Goal: Check status: Check status

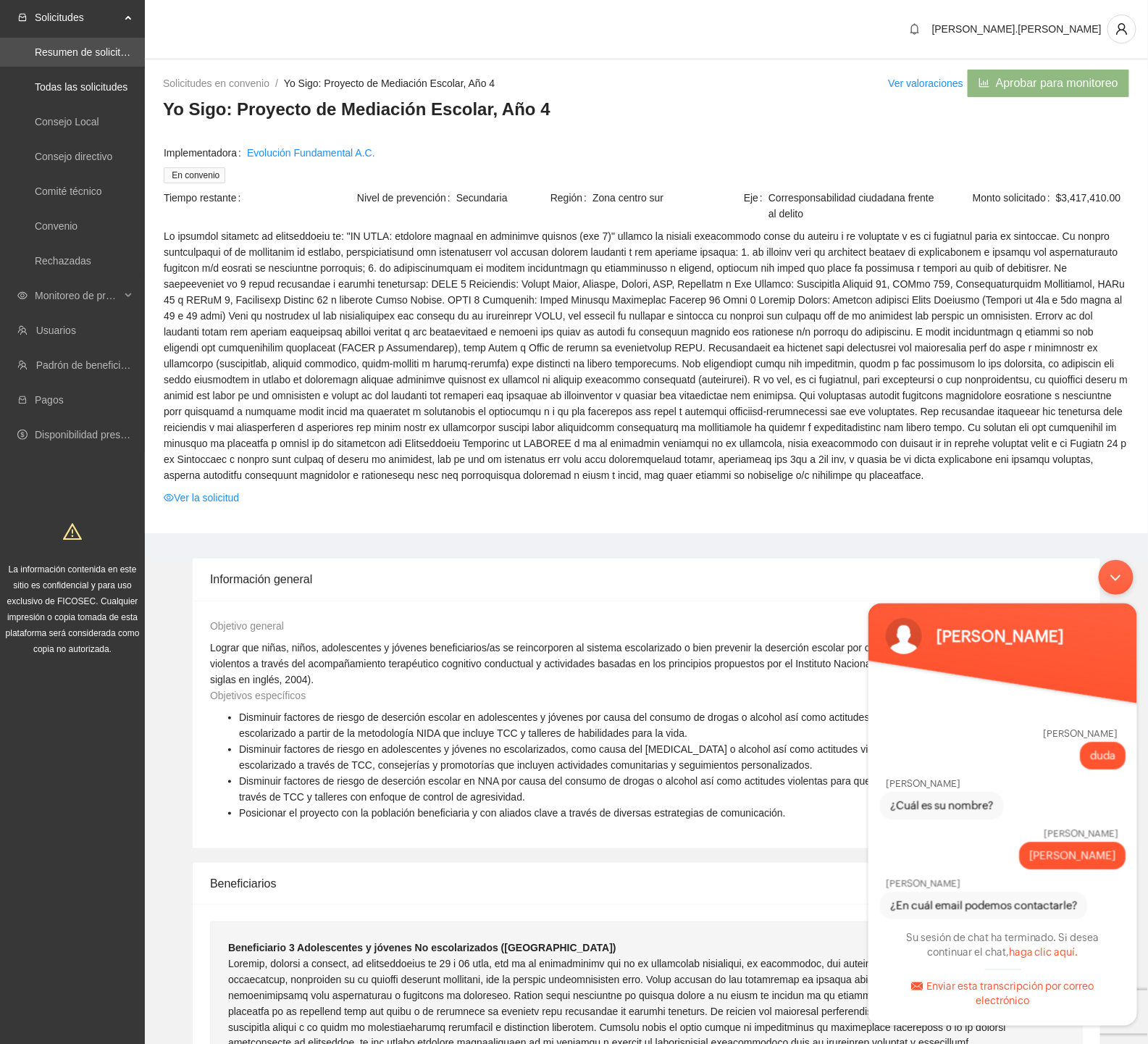
click at [63, 87] on link "Todas las solicitudes" at bounding box center [81, 87] width 93 height 12
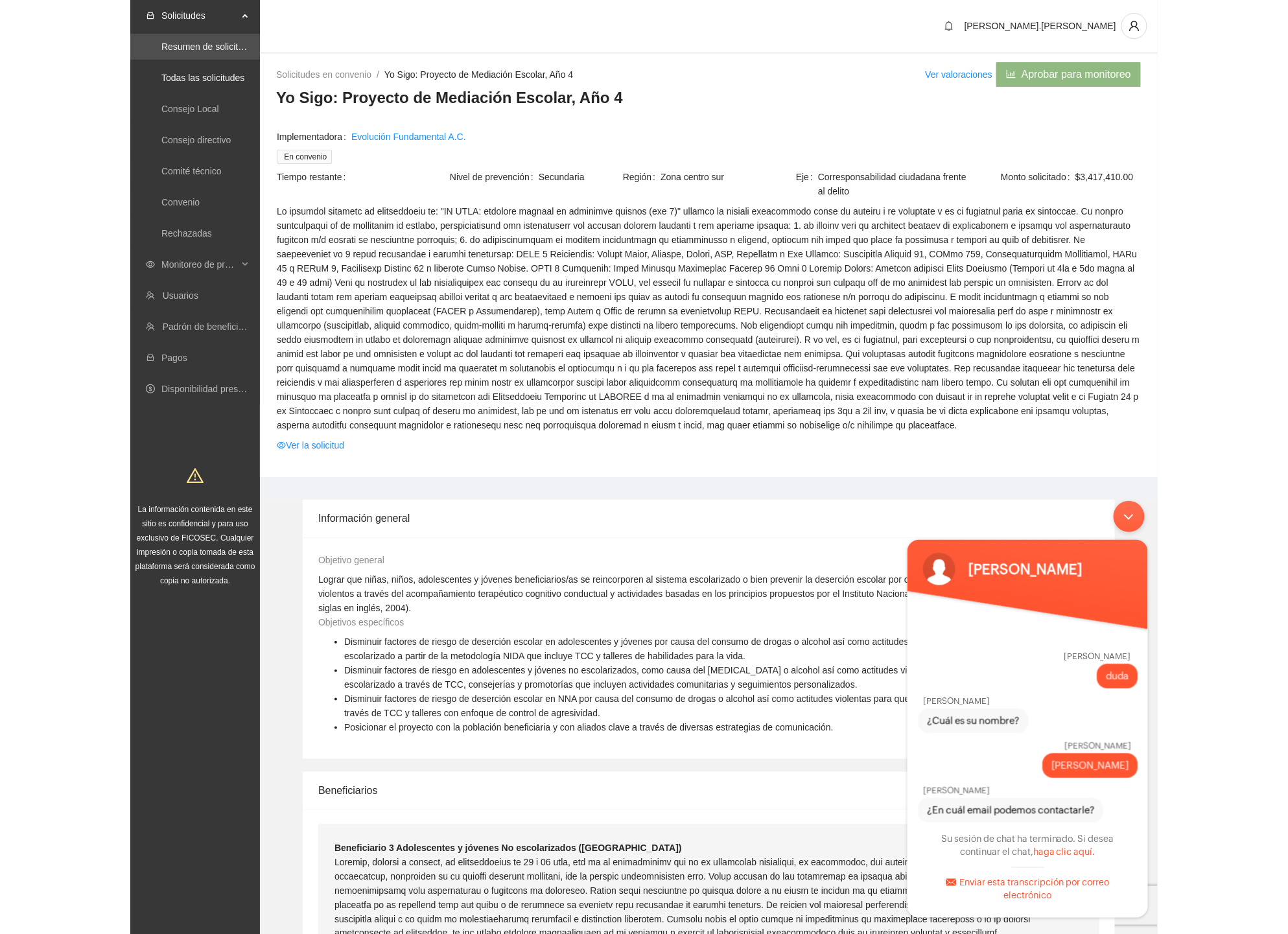
scroll to position [669, 0]
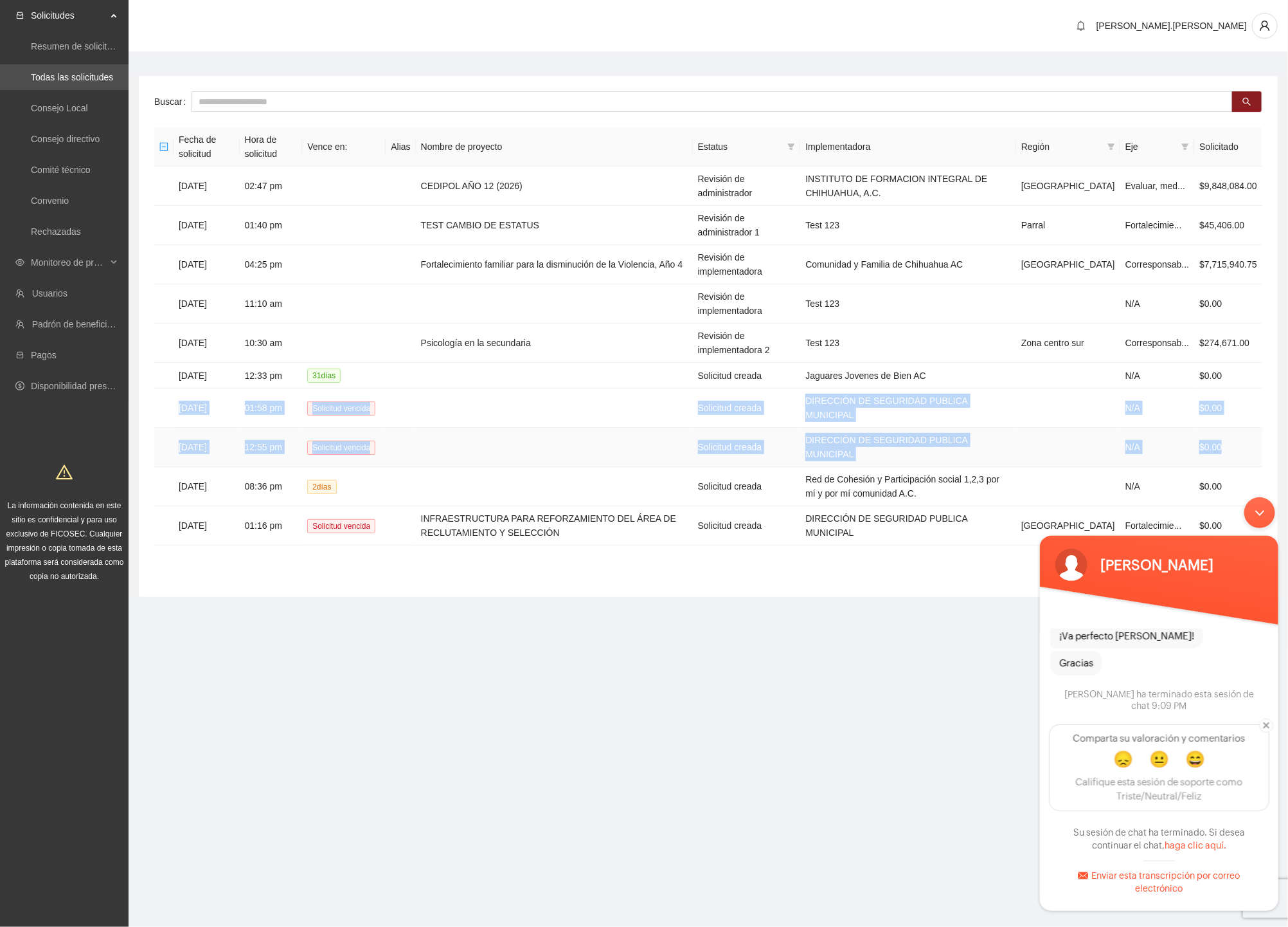
drag, startPoint x: 178, startPoint y: 402, endPoint x: 1251, endPoint y: 435, distance: 1073.5
click at [1018, 435] on tbody "[DATE] 02:47 pm CEDIPOL AÑO 12 (2026) Revisión de administrador INSTITUTO DE FO…" at bounding box center [708, 356] width 1109 height 379
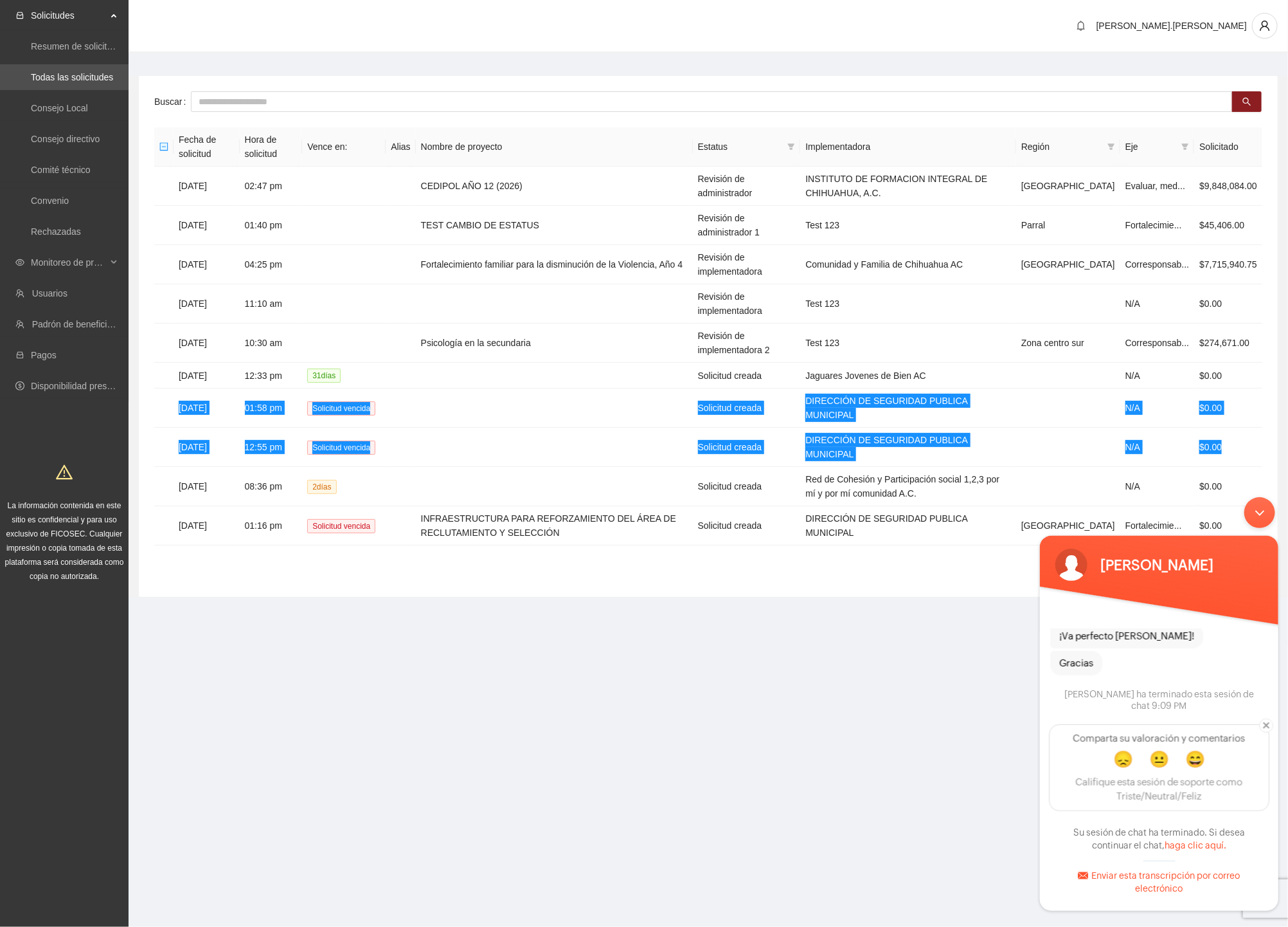
click at [1018, 504] on div "Minimizar ventana de chat en vivo" at bounding box center [1259, 512] width 31 height 31
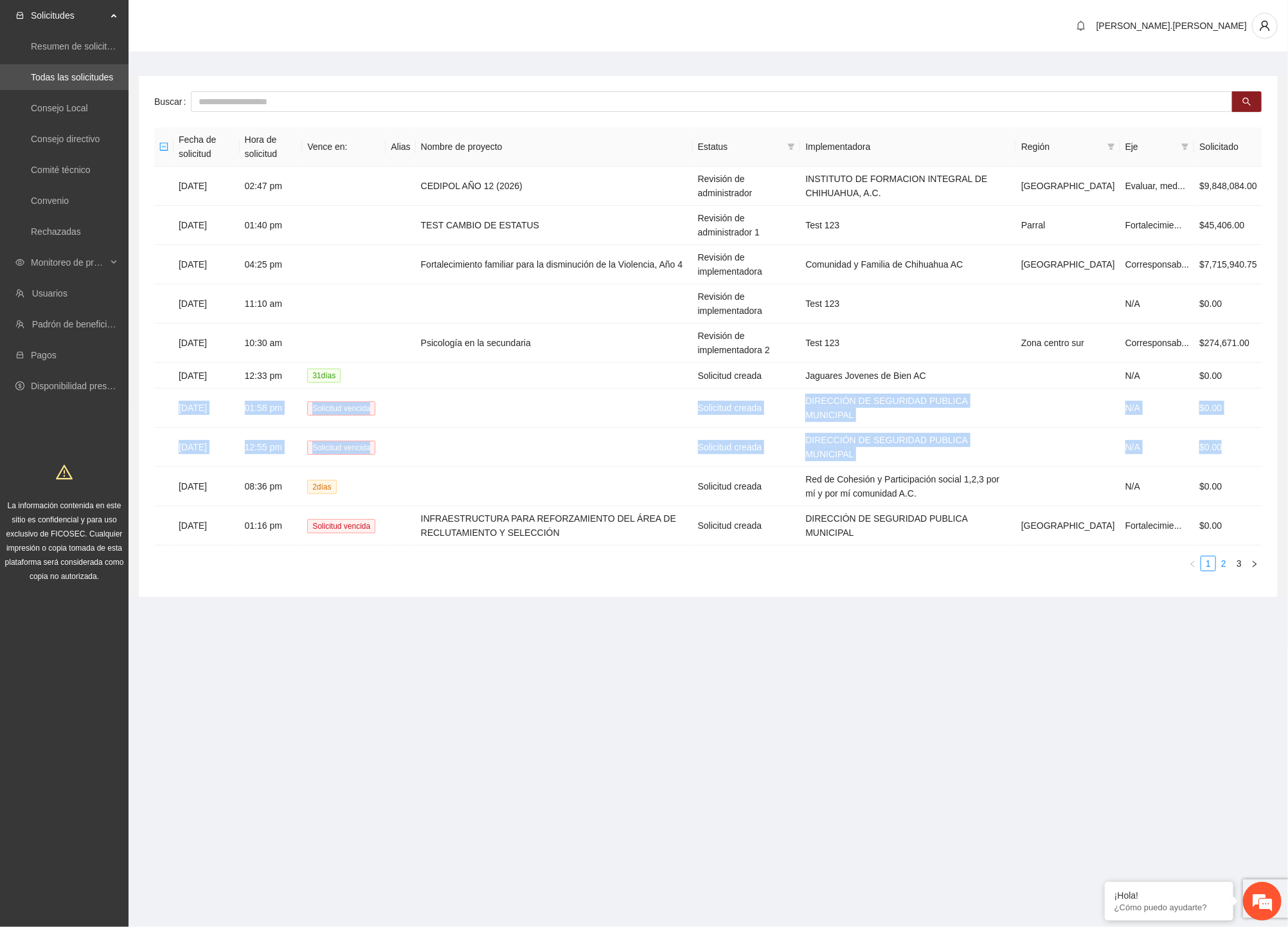
click at [1018, 556] on link "2" at bounding box center [1224, 563] width 14 height 14
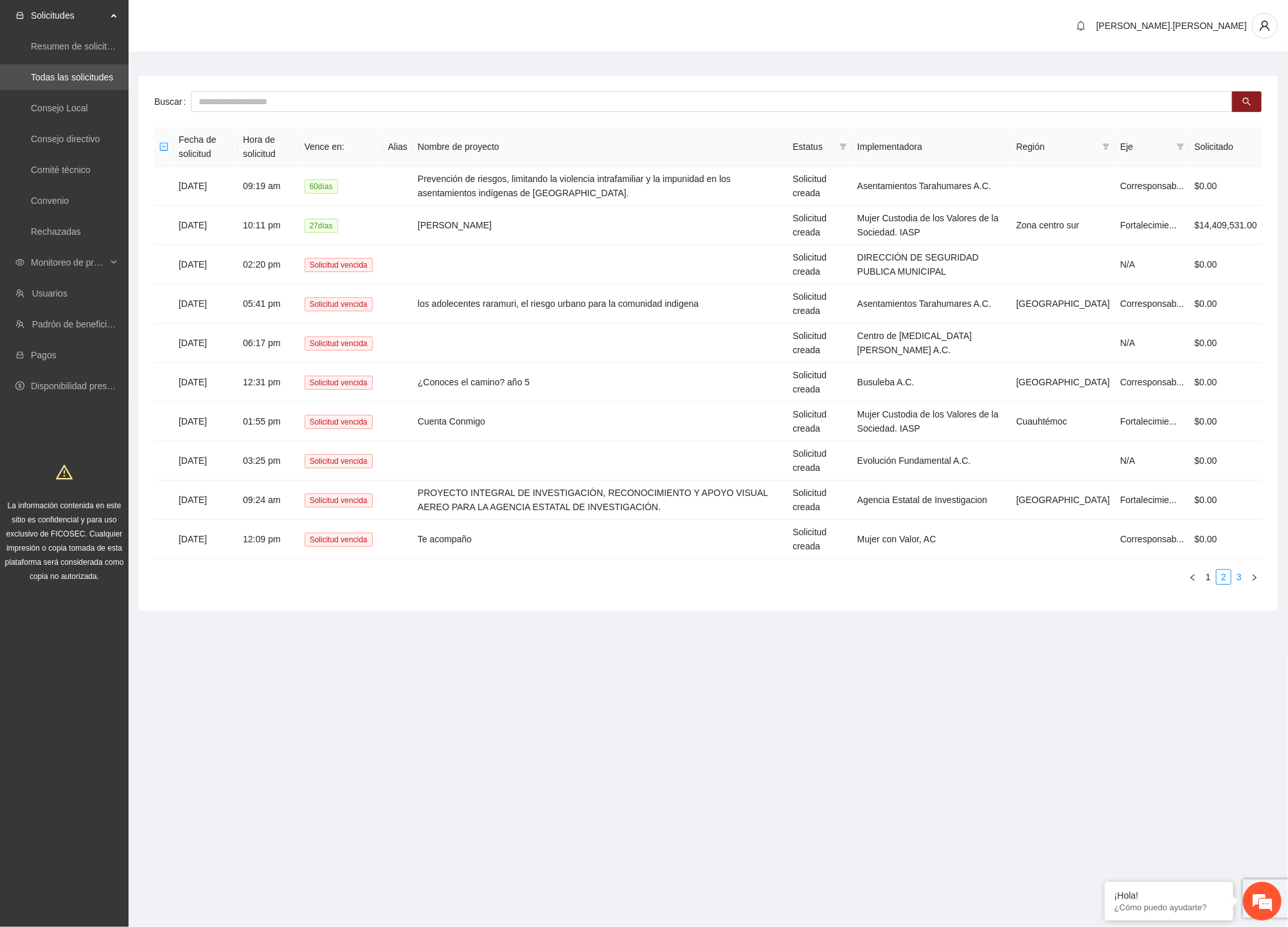
click at [1018, 579] on link "3" at bounding box center [1240, 577] width 14 height 14
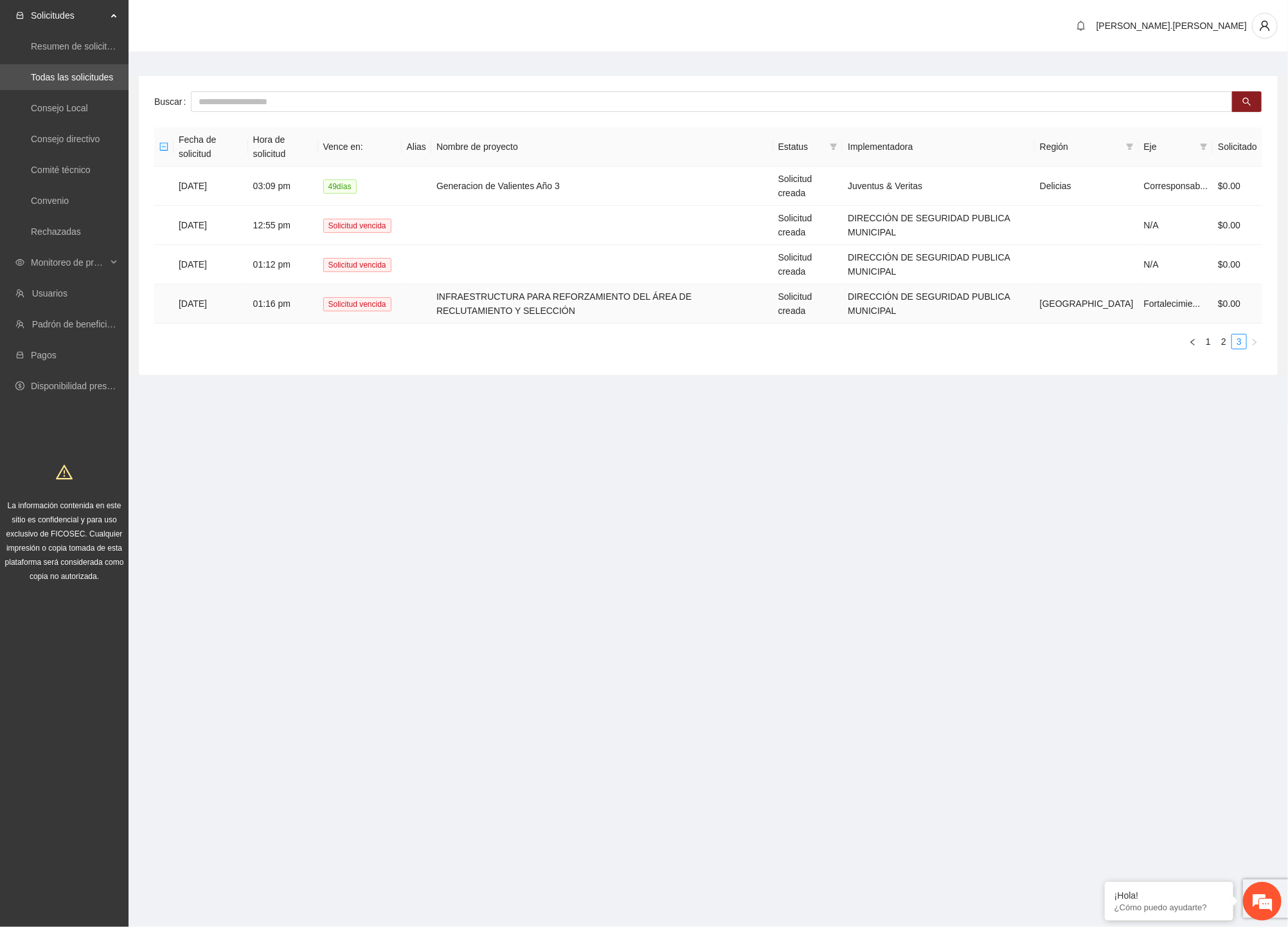
click at [223, 299] on td "[DATE]" at bounding box center [211, 303] width 75 height 39
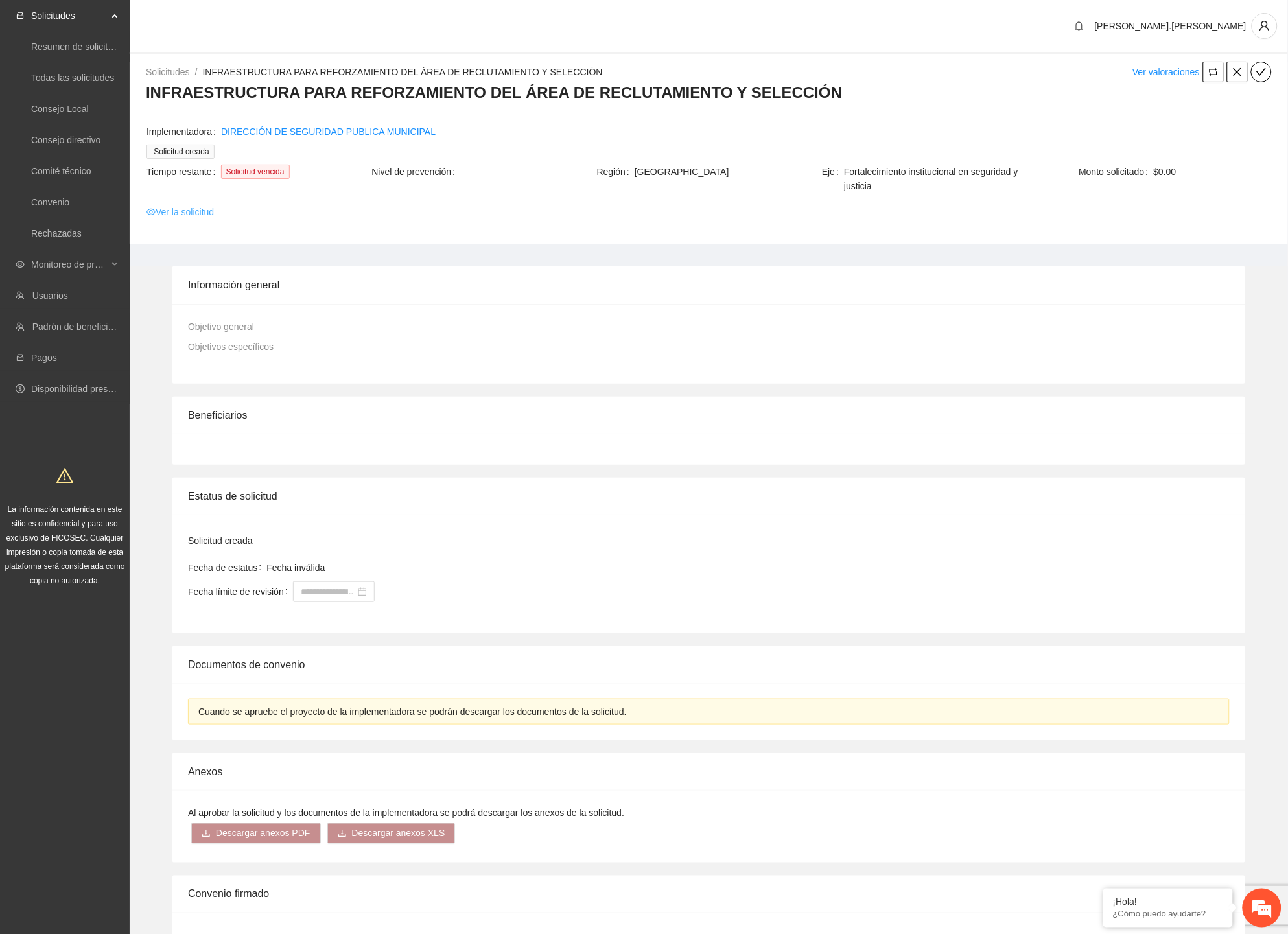
click at [183, 212] on link "Ver la solicitud" at bounding box center [180, 212] width 67 height 14
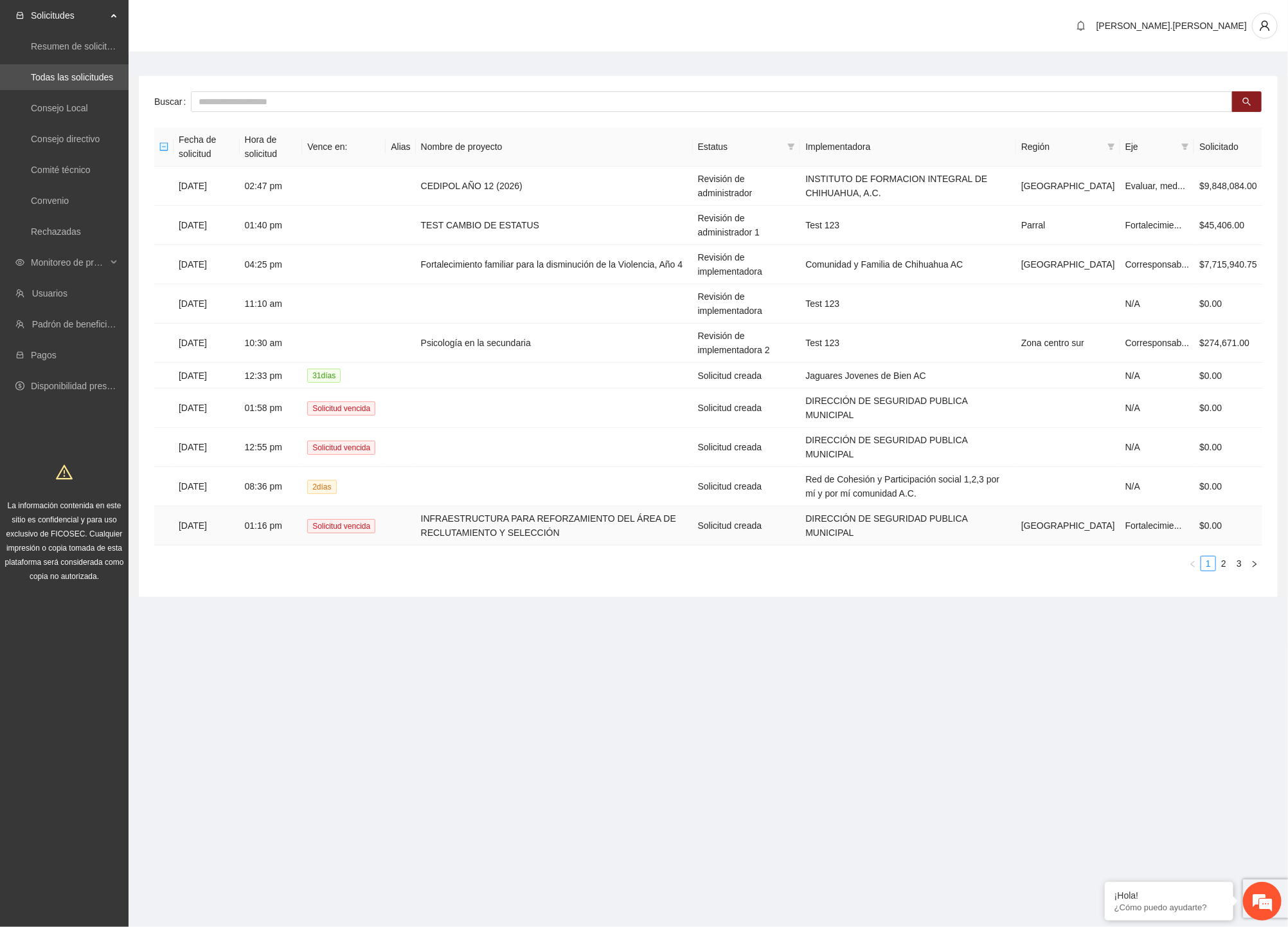
click at [565, 506] on td "INFRAESTRUCTURA PARA REFORZAMIENTO DEL ÁREA DE RECLUTAMIENTO Y SELECCIÓN" at bounding box center [554, 525] width 277 height 39
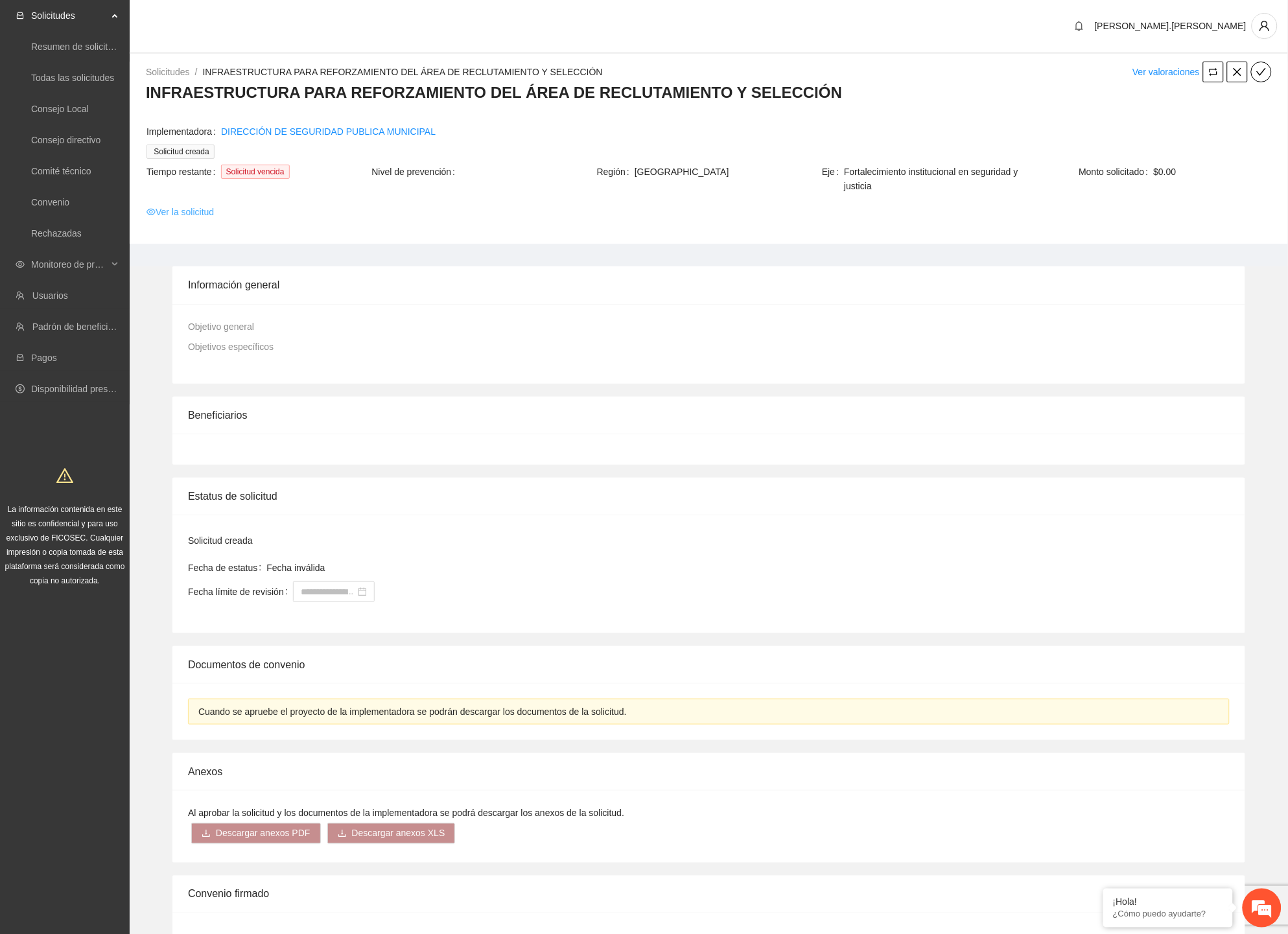
click at [197, 213] on link "Ver la solicitud" at bounding box center [180, 212] width 67 height 14
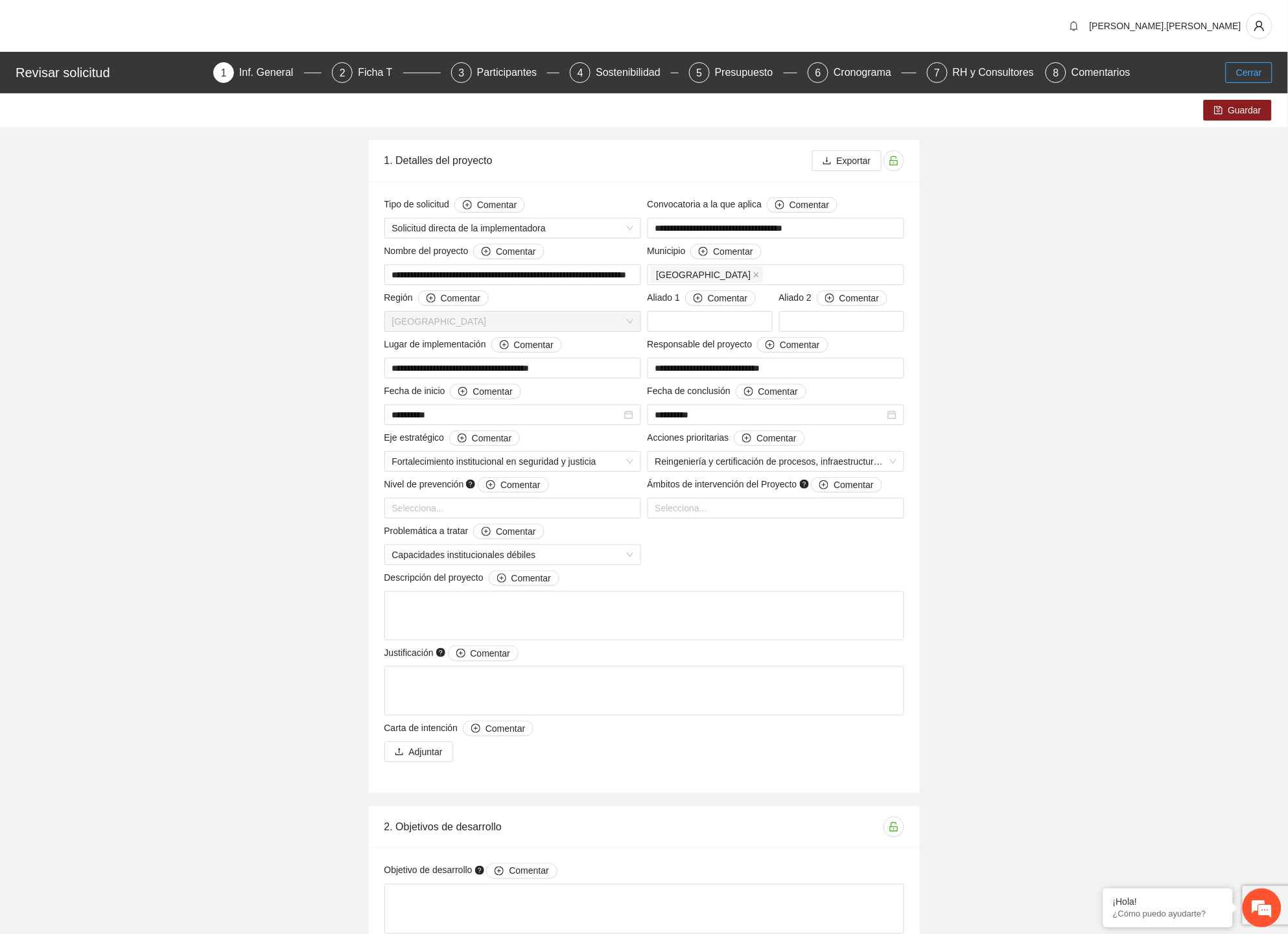
click at [1026, 74] on span "Cerrar" at bounding box center [1249, 73] width 26 height 14
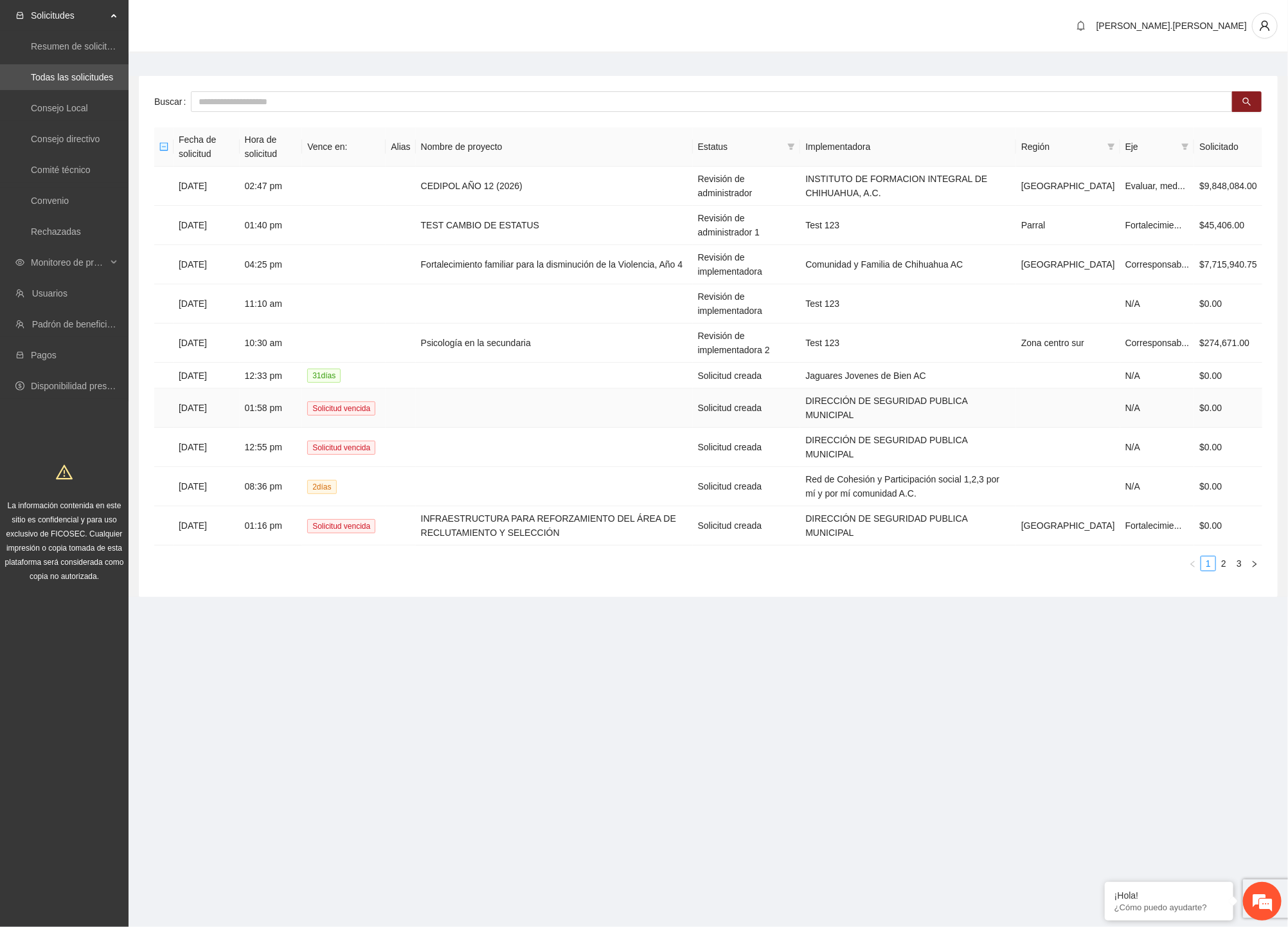
click at [743, 401] on td "Solicitud creada" at bounding box center [747, 407] width 108 height 39
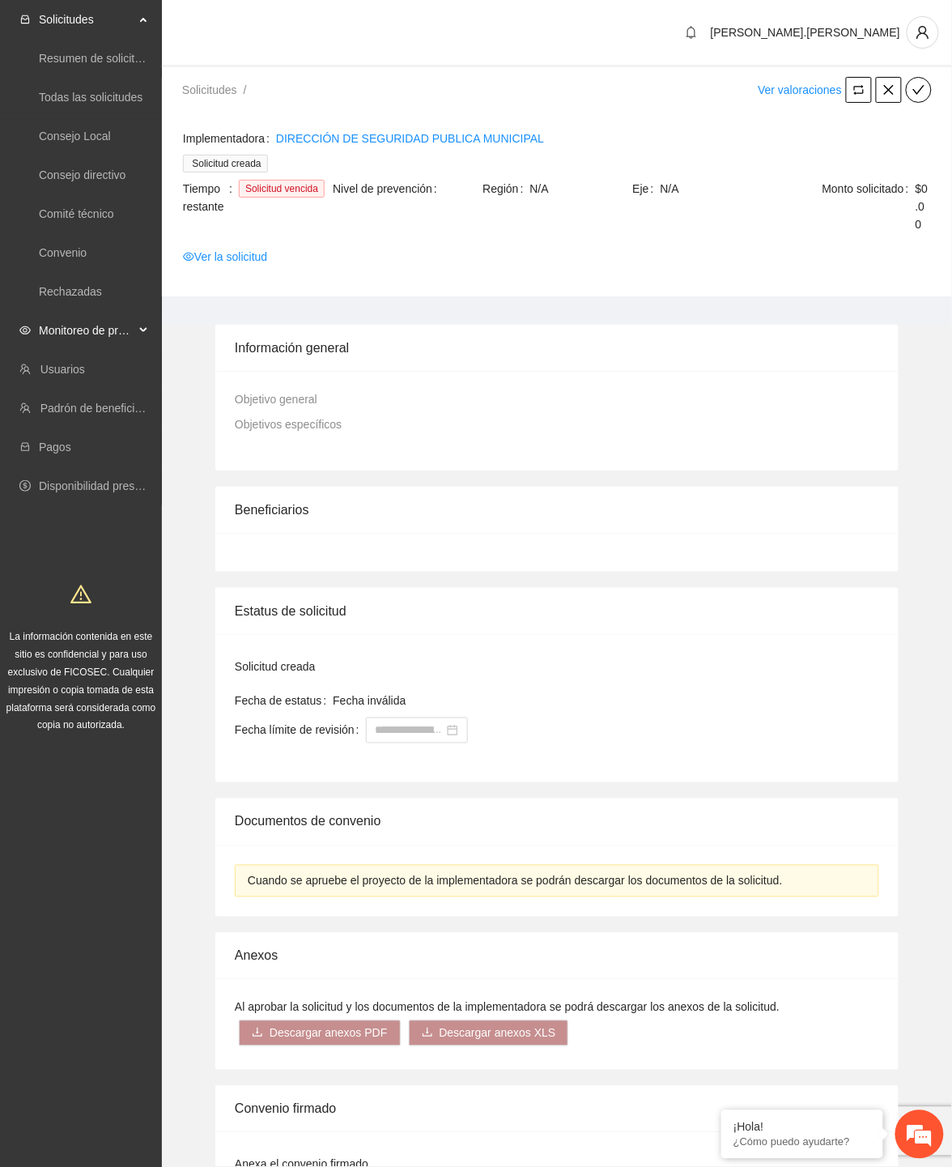
click at [79, 317] on span "Monitoreo de proyectos" at bounding box center [87, 330] width 96 height 32
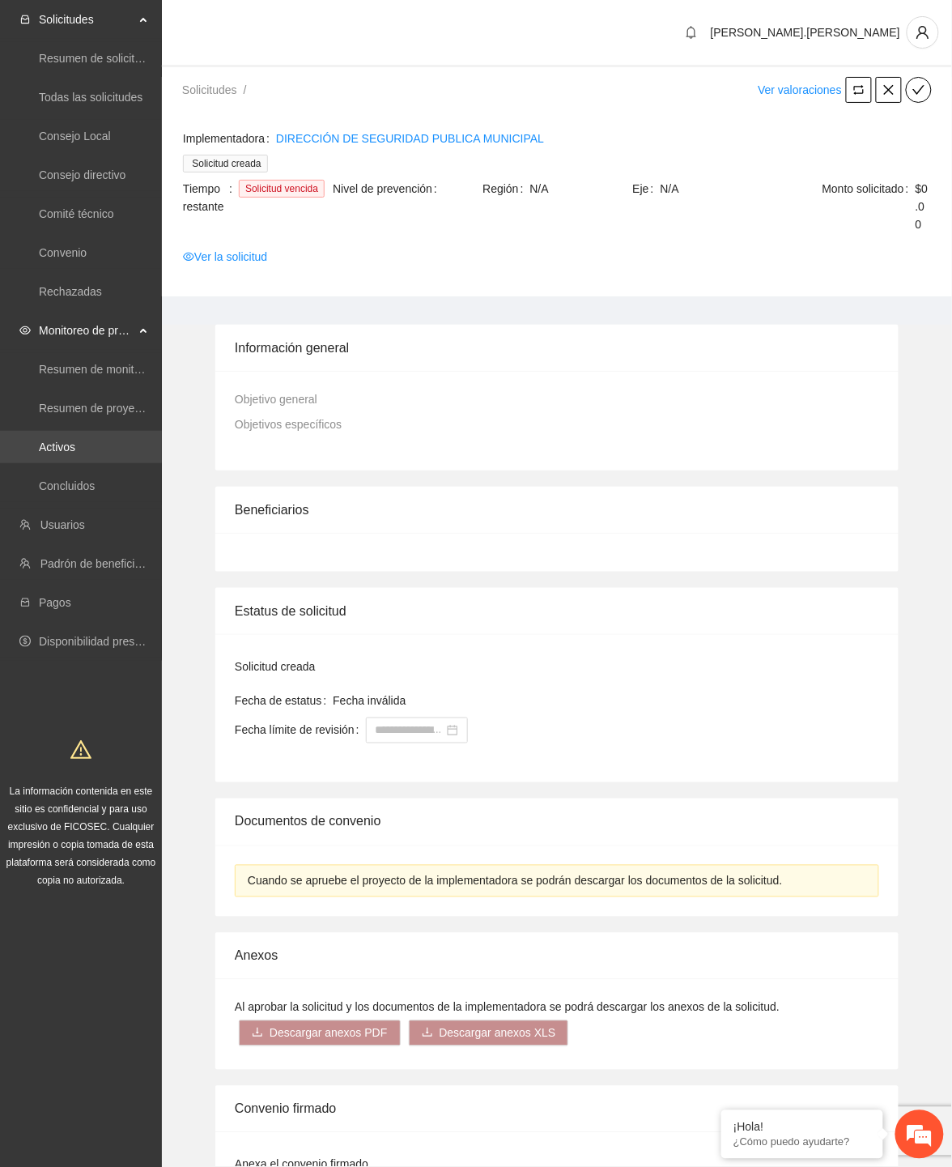
click at [62, 440] on link "Activos" at bounding box center [57, 446] width 36 height 13
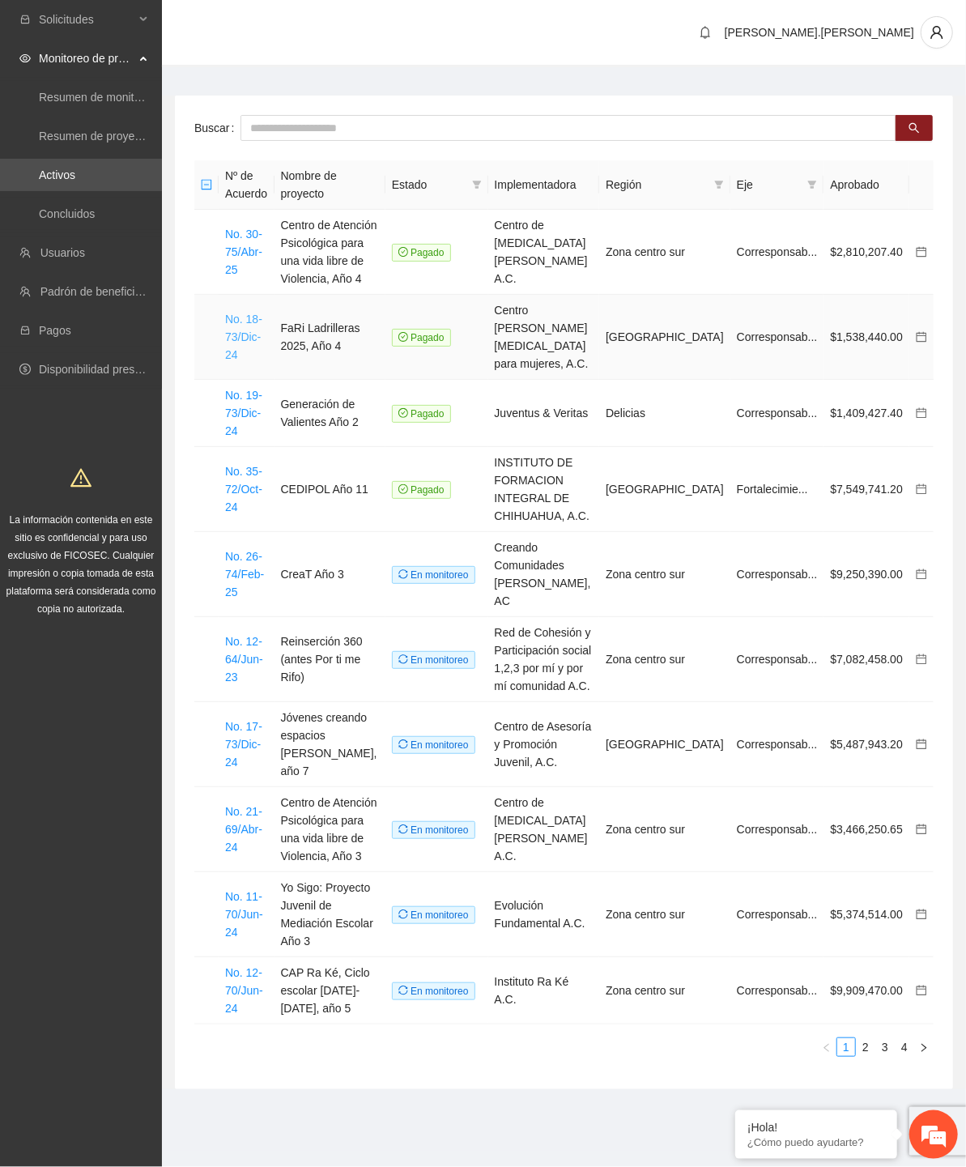
click at [251, 325] on link "No. 18-73/Dic-24" at bounding box center [243, 336] width 37 height 49
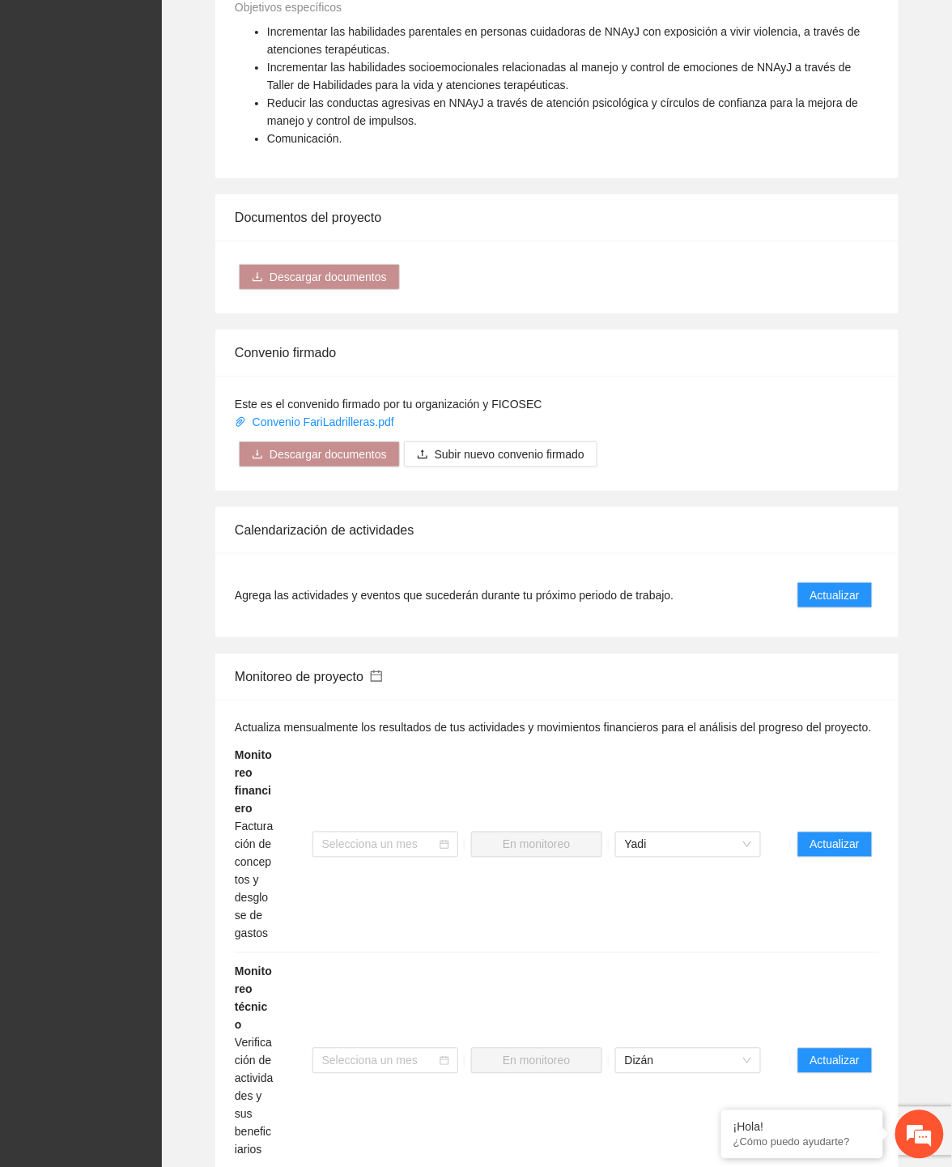
scroll to position [1858, 0]
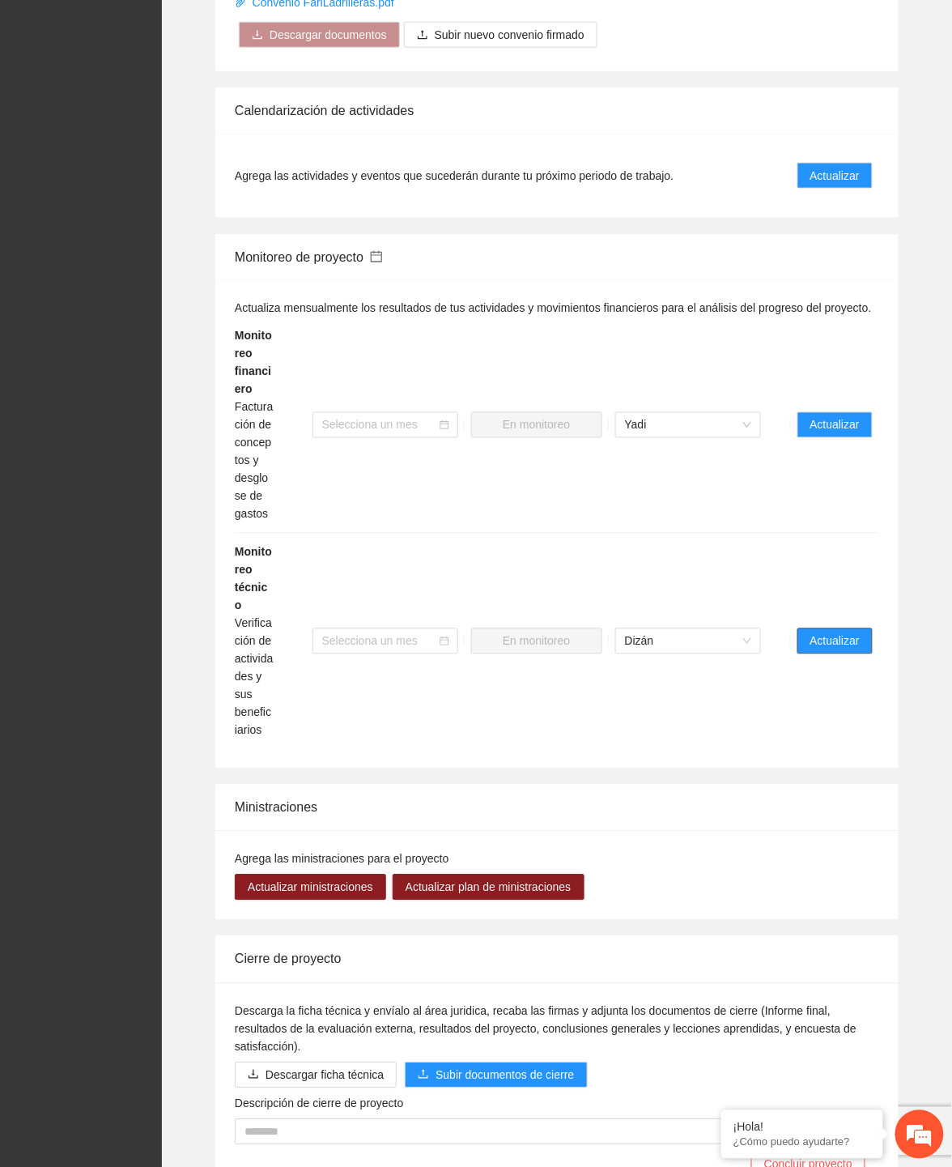
click at [839, 632] on span "Actualizar" at bounding box center [834, 641] width 49 height 18
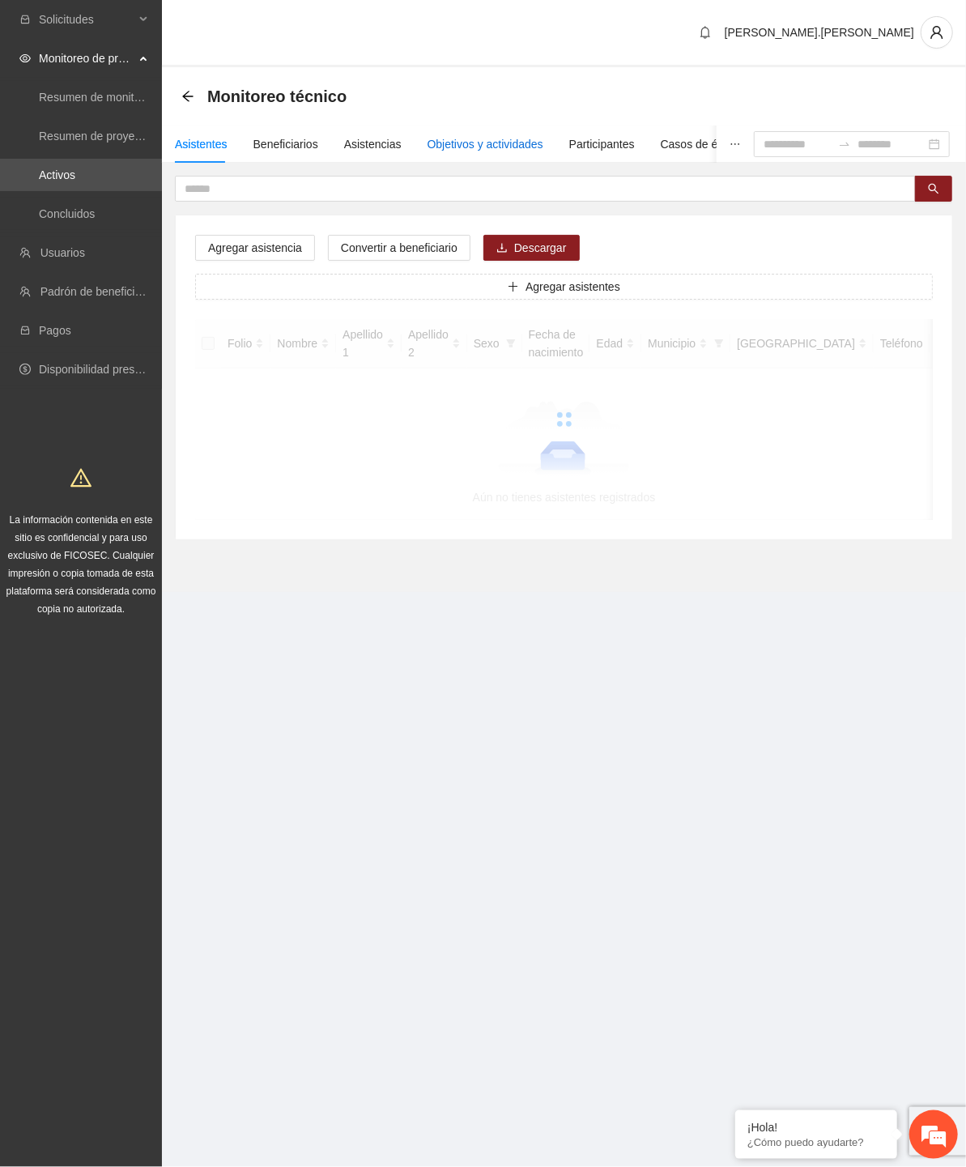
click at [474, 143] on div "Objetivos y actividades" at bounding box center [485, 144] width 116 height 18
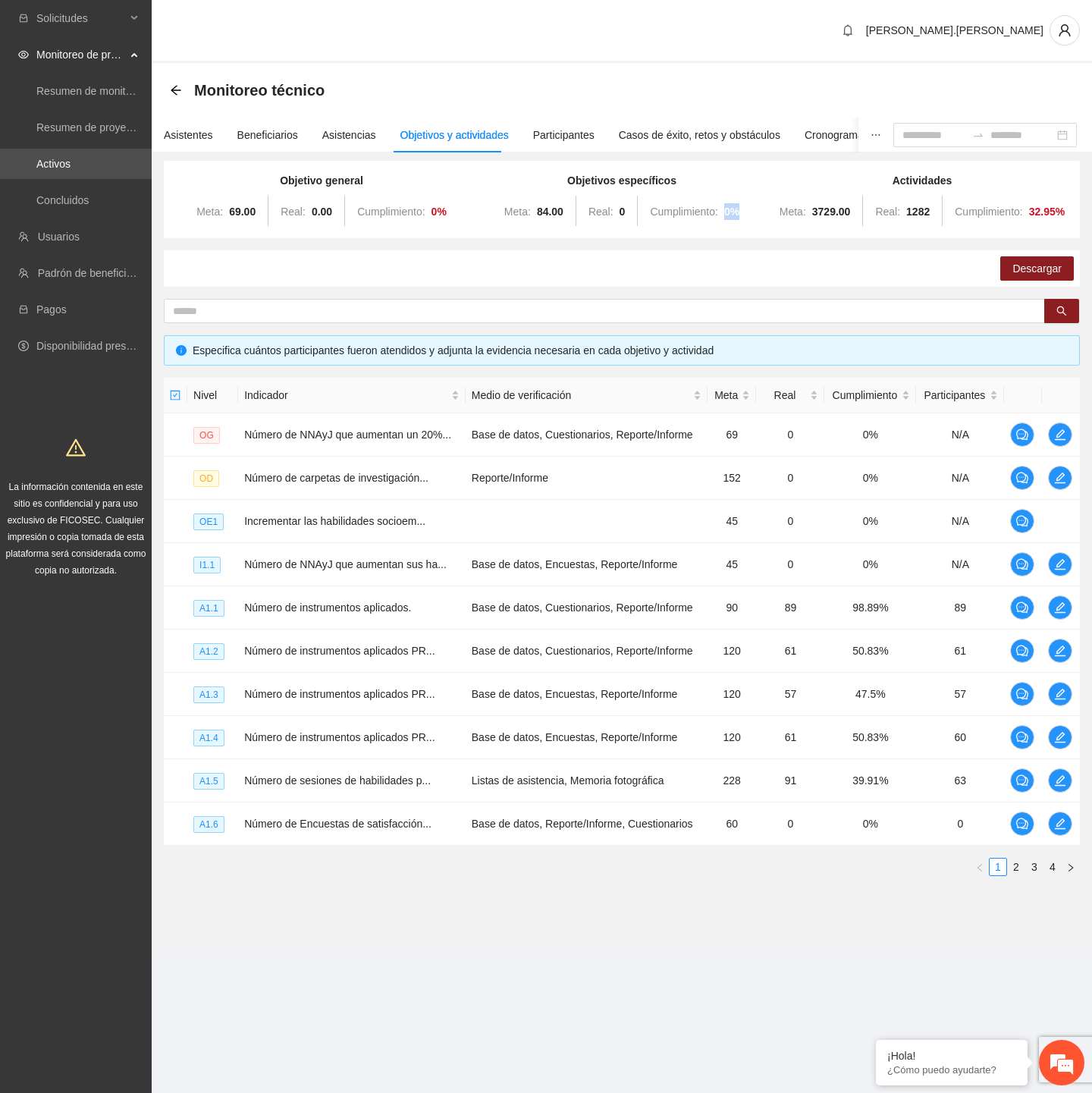
drag, startPoint x: 724, startPoint y: 213, endPoint x: 738, endPoint y: 209, distance: 14.6
click at [738, 209] on div "Meta: 84.00 Real: 0 Cumplimiento: 0 %" at bounding box center [622, 212] width 292 height 30
drag, startPoint x: 616, startPoint y: 209, endPoint x: 627, endPoint y: 213, distance: 11.7
click at [627, 213] on div "Meta: 84.00 Real: 0 Cumplimiento: 0 %" at bounding box center [622, 212] width 292 height 30
drag, startPoint x: 789, startPoint y: 207, endPoint x: 934, endPoint y: 216, distance: 145.3
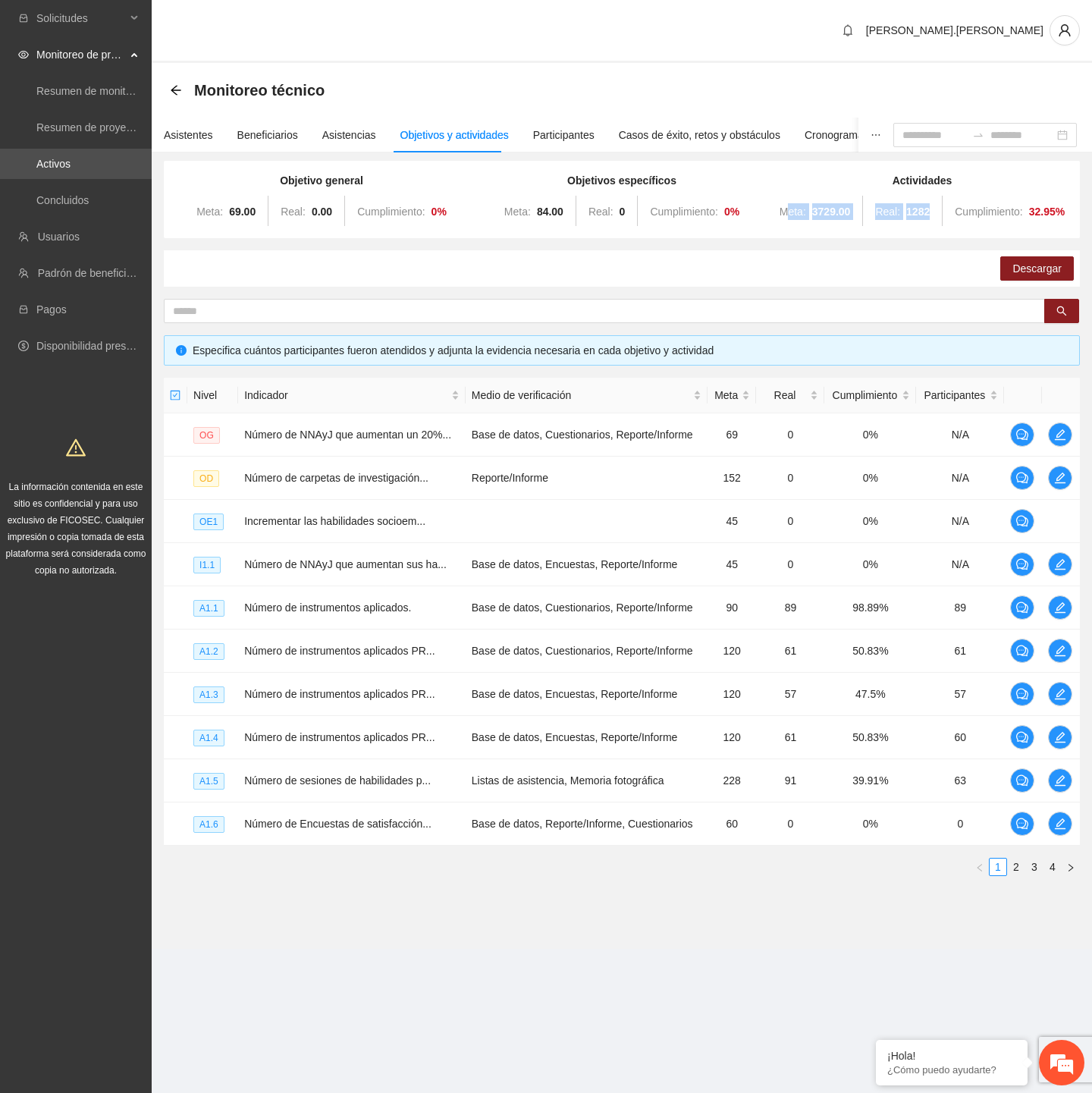
click at [934, 216] on div "Meta: 3729.00 Real: 1282 Cumplimiento: 32.95 %" at bounding box center [922, 212] width 292 height 30
drag, startPoint x: 1029, startPoint y: 209, endPoint x: 1069, endPoint y: 214, distance: 40.3
click at [1069, 214] on div "Actividades Meta: 3729.00 Real: 1282 Cumplimiento: 32.95 %" at bounding box center [922, 199] width 301 height 54
click at [70, 168] on link "Activos" at bounding box center [53, 163] width 34 height 12
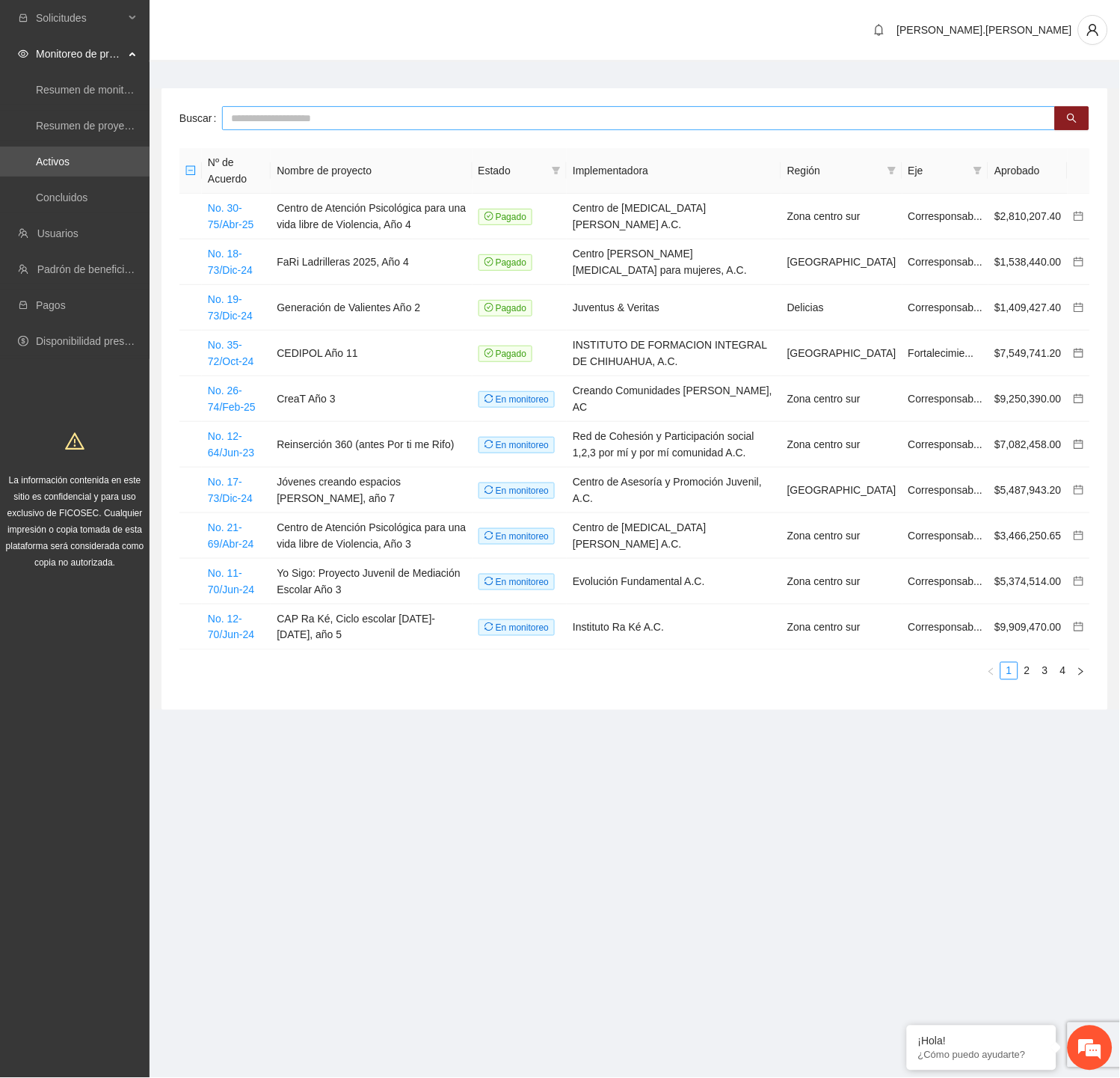
click at [520, 117] on input "text" at bounding box center [638, 118] width 834 height 24
type input "****"
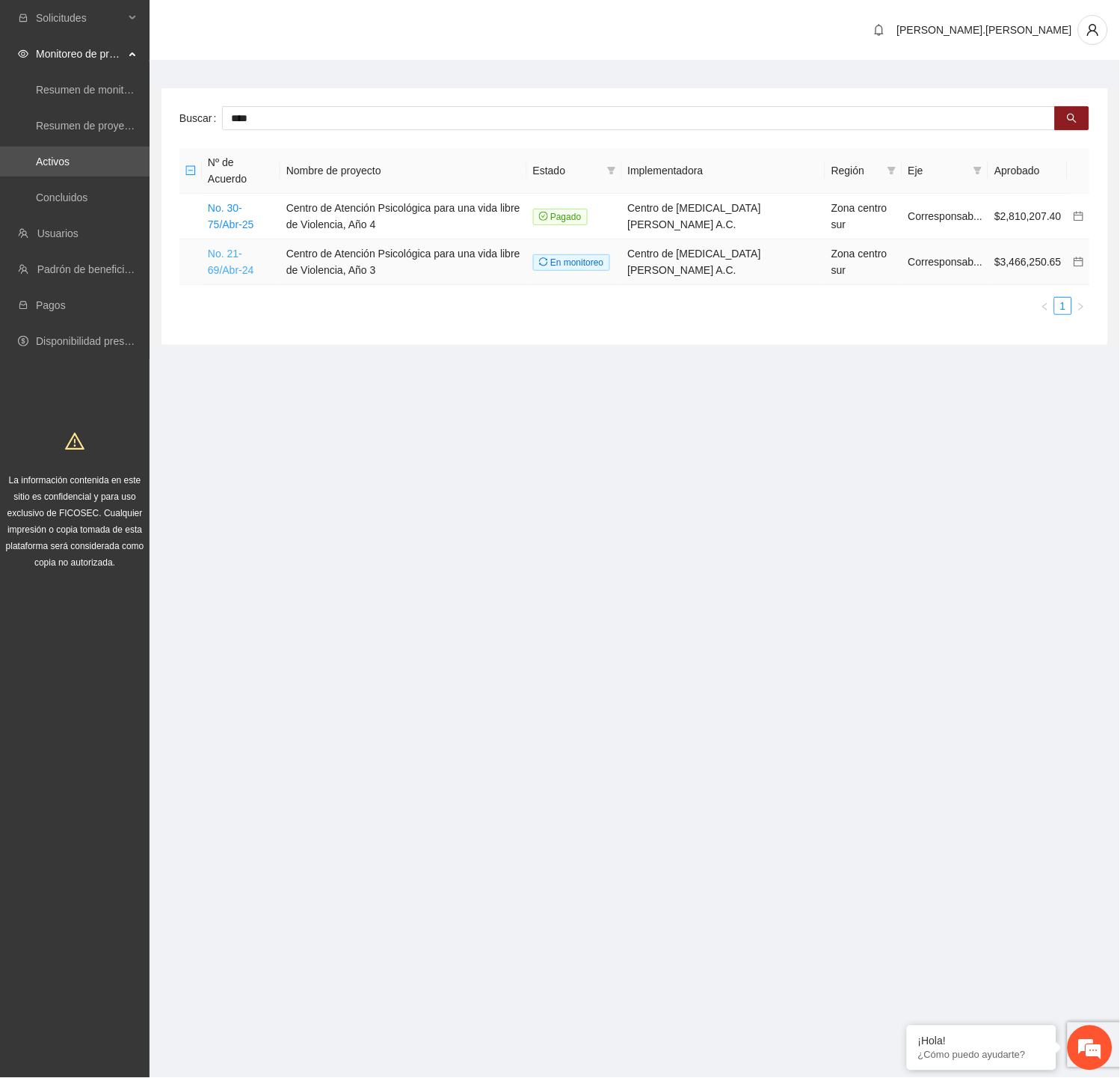
click at [235, 261] on link "No. 21-69/Abr-24" at bounding box center [230, 261] width 45 height 29
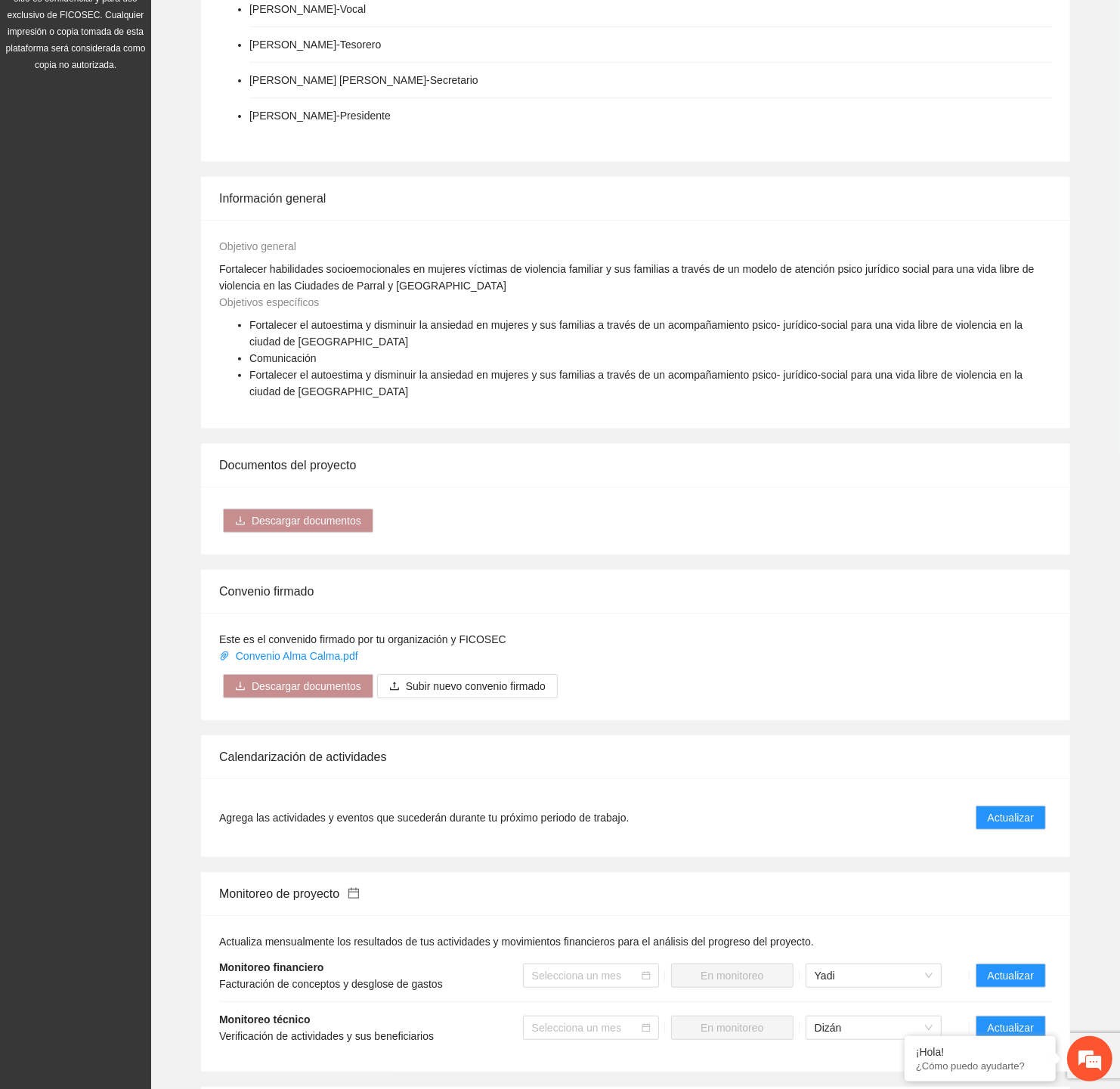
scroll to position [994, 0]
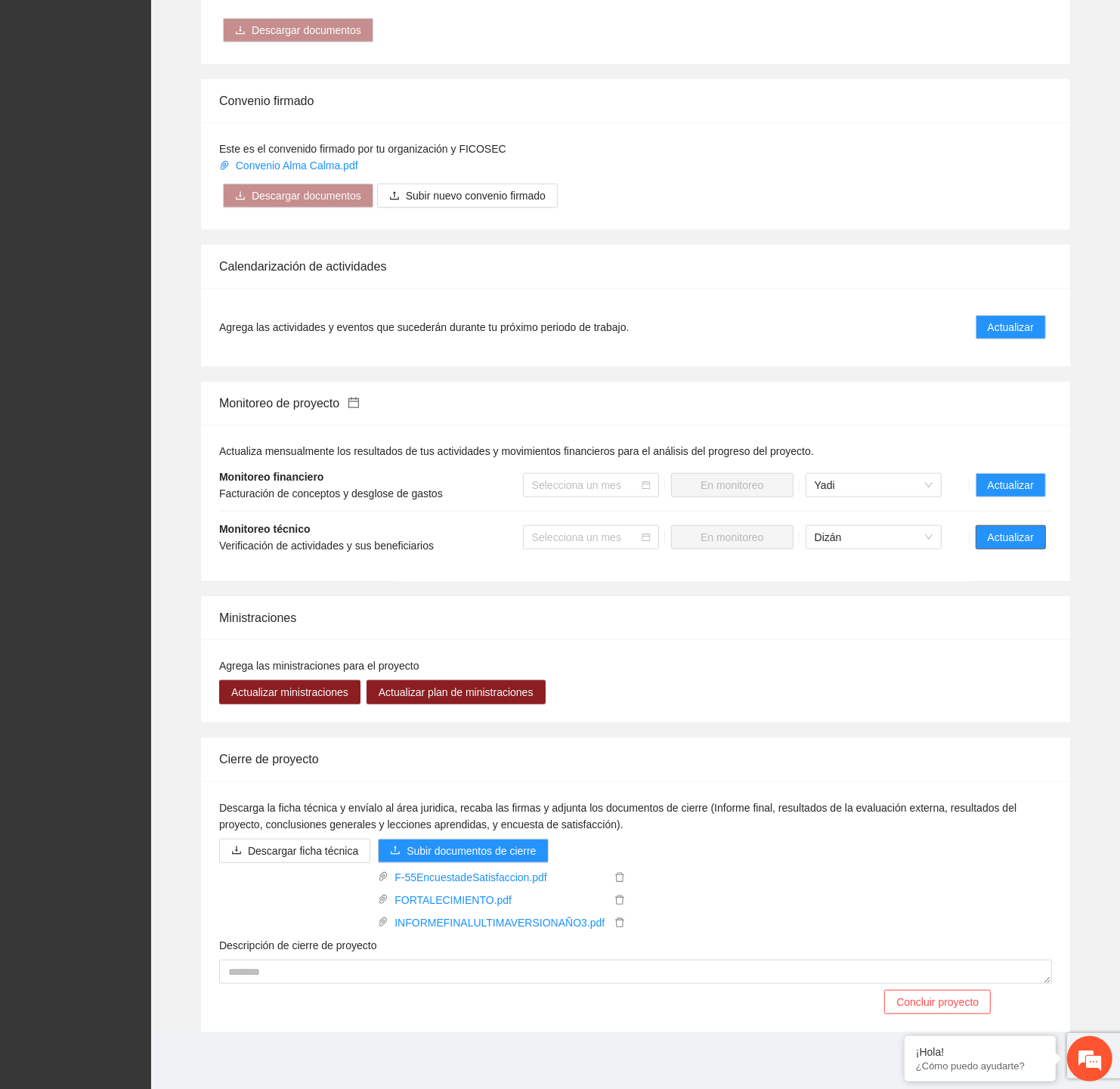
click at [1016, 542] on span "Actualizar" at bounding box center [1010, 538] width 46 height 17
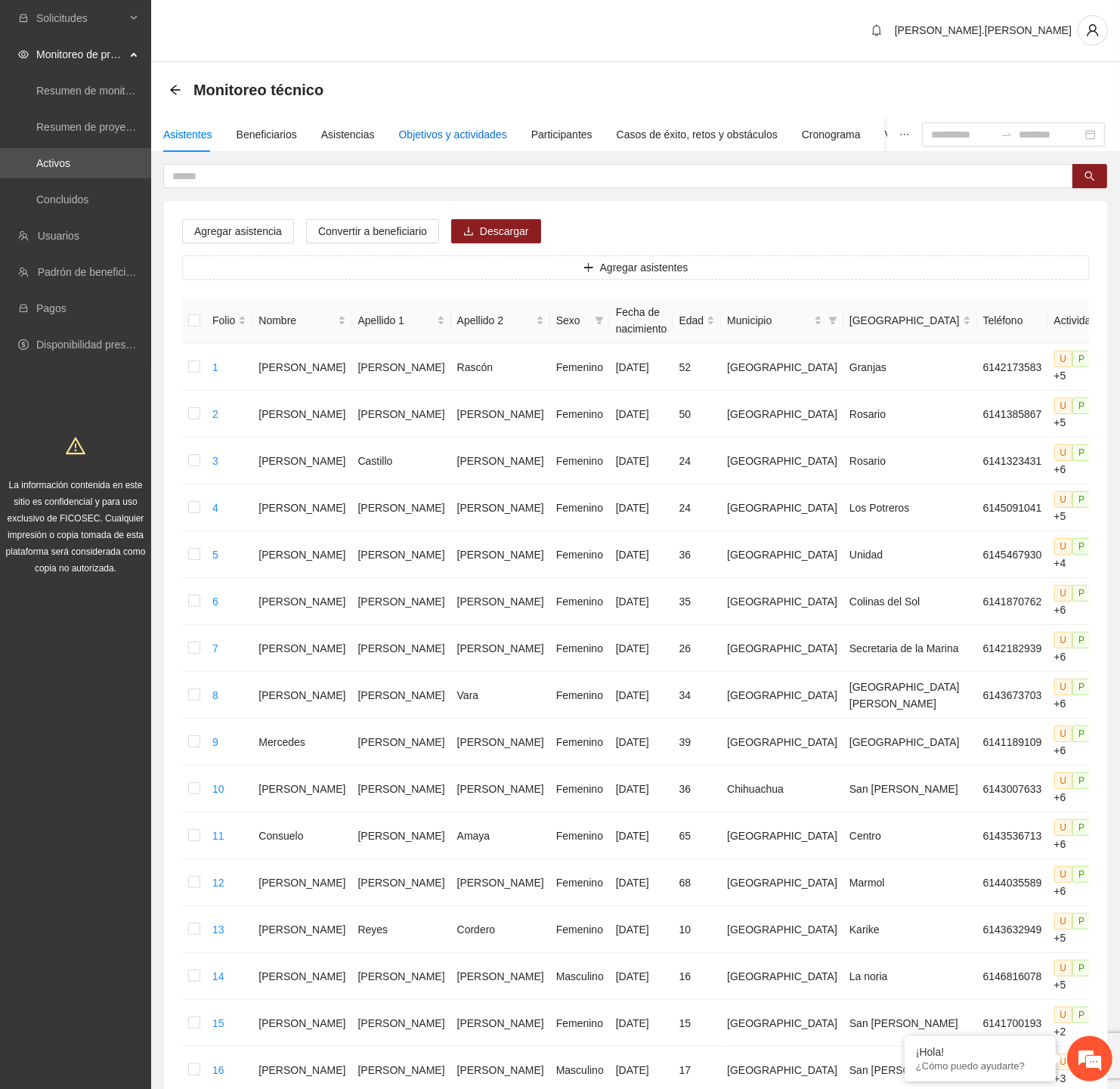
click at [489, 137] on div "Objetivos y actividades" at bounding box center [453, 134] width 108 height 17
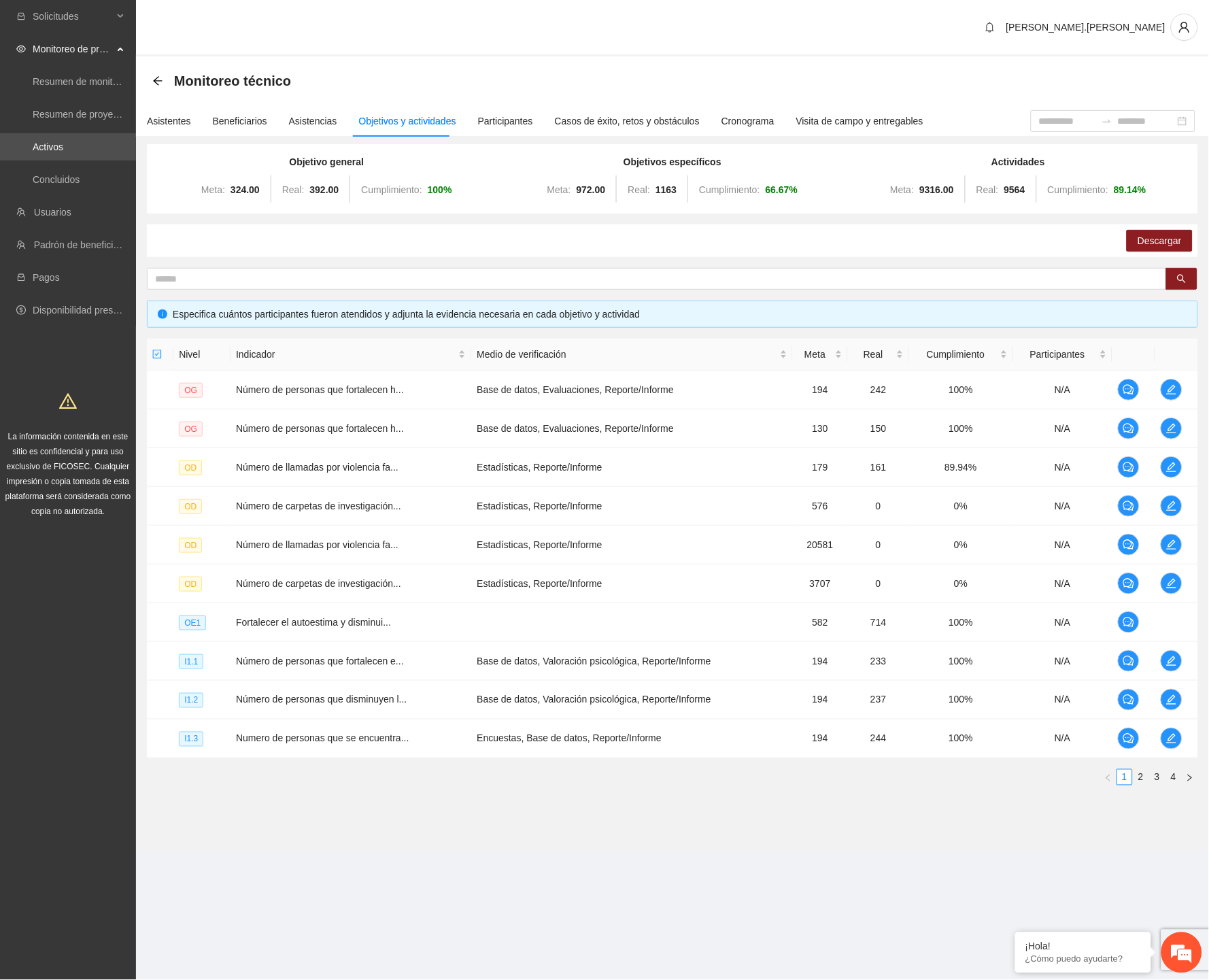
click at [847, 83] on div "Monitoreo técnico" at bounding box center [672, 81] width 1041 height 27
drag, startPoint x: 552, startPoint y: 187, endPoint x: 847, endPoint y: 186, distance: 295.0
click at [847, 186] on div "Objetivo general Meta: 324.00 Real: 392.00 Cumplimiento: 100 % Objetivos especí…" at bounding box center [672, 179] width 1038 height 49
click at [749, 200] on div "Meta: 972.00 Real: 1163 Cumplimiento: 66.67 %" at bounding box center [673, 190] width 339 height 27
drag, startPoint x: 765, startPoint y: 192, endPoint x: 812, endPoint y: 191, distance: 47.0
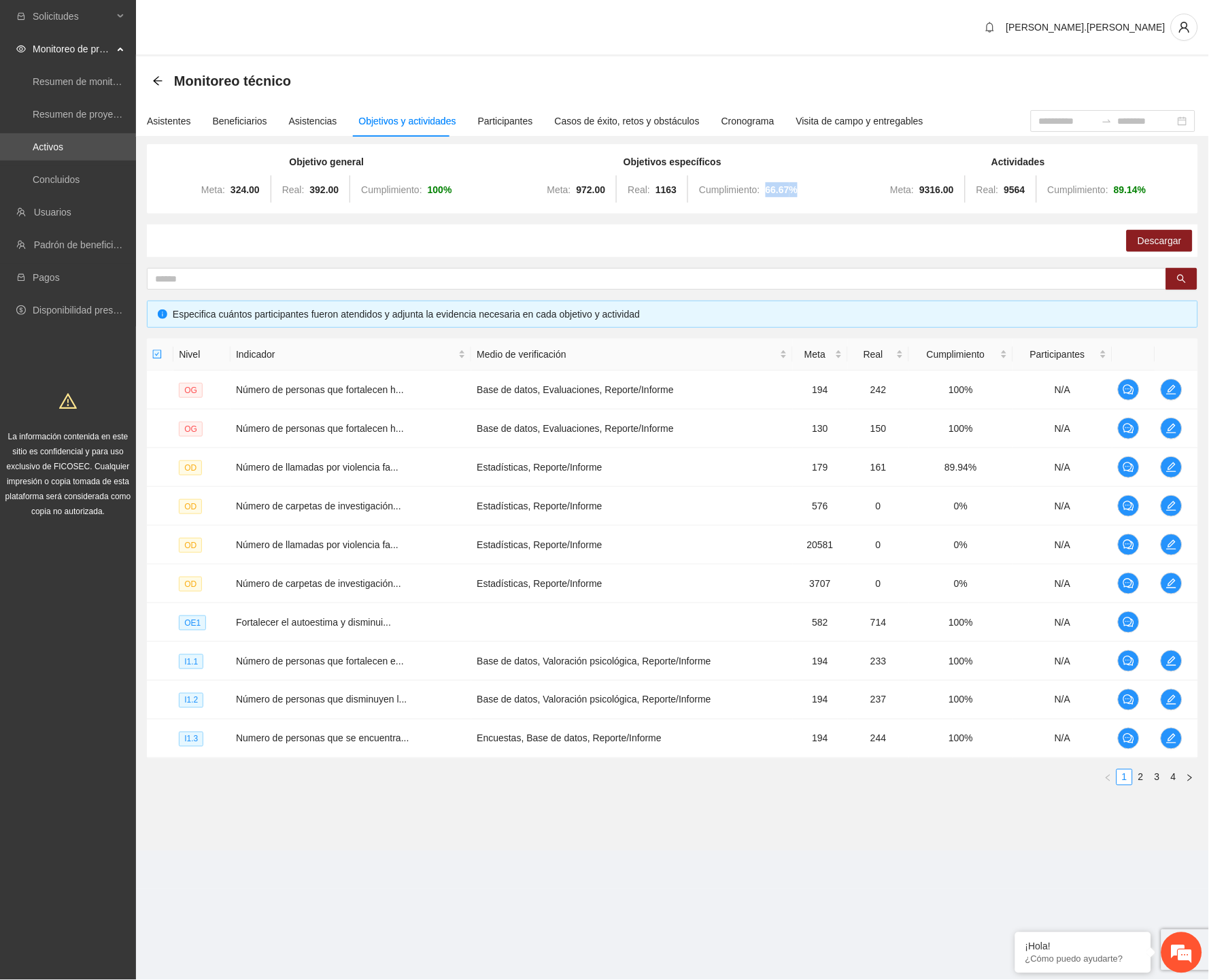
click at [812, 191] on div "Meta: 972.00 Real: 1163 Cumplimiento: 66.67 %" at bounding box center [673, 190] width 339 height 27
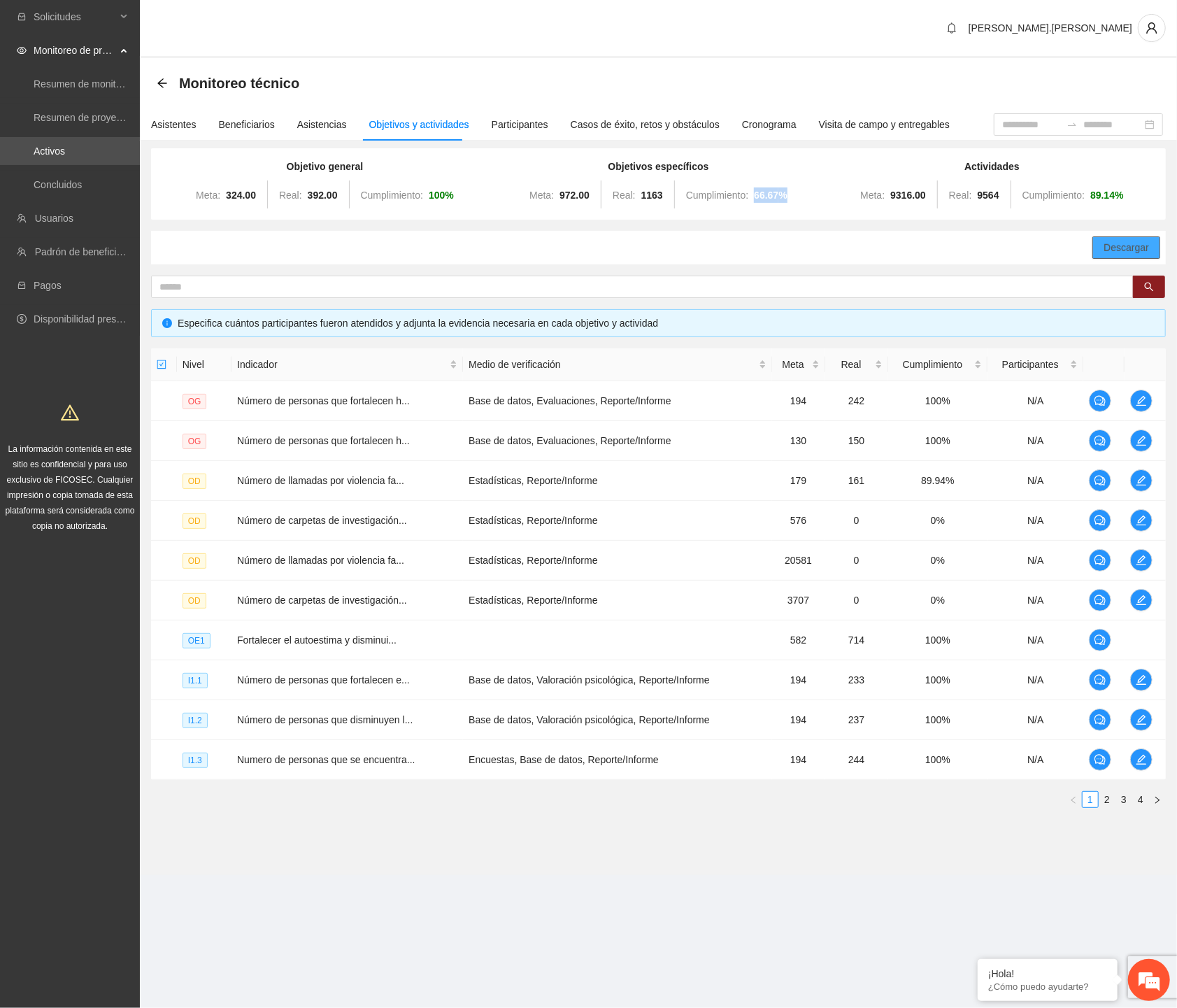
click at [1100, 249] on button "Descargar" at bounding box center [1127, 248] width 68 height 22
click at [942, 276] on span at bounding box center [642, 287] width 983 height 22
click at [1106, 249] on span "Descargar" at bounding box center [1126, 248] width 46 height 16
click at [668, 295] on span at bounding box center [642, 287] width 983 height 22
drag, startPoint x: 950, startPoint y: 645, endPoint x: 918, endPoint y: 643, distance: 32.1
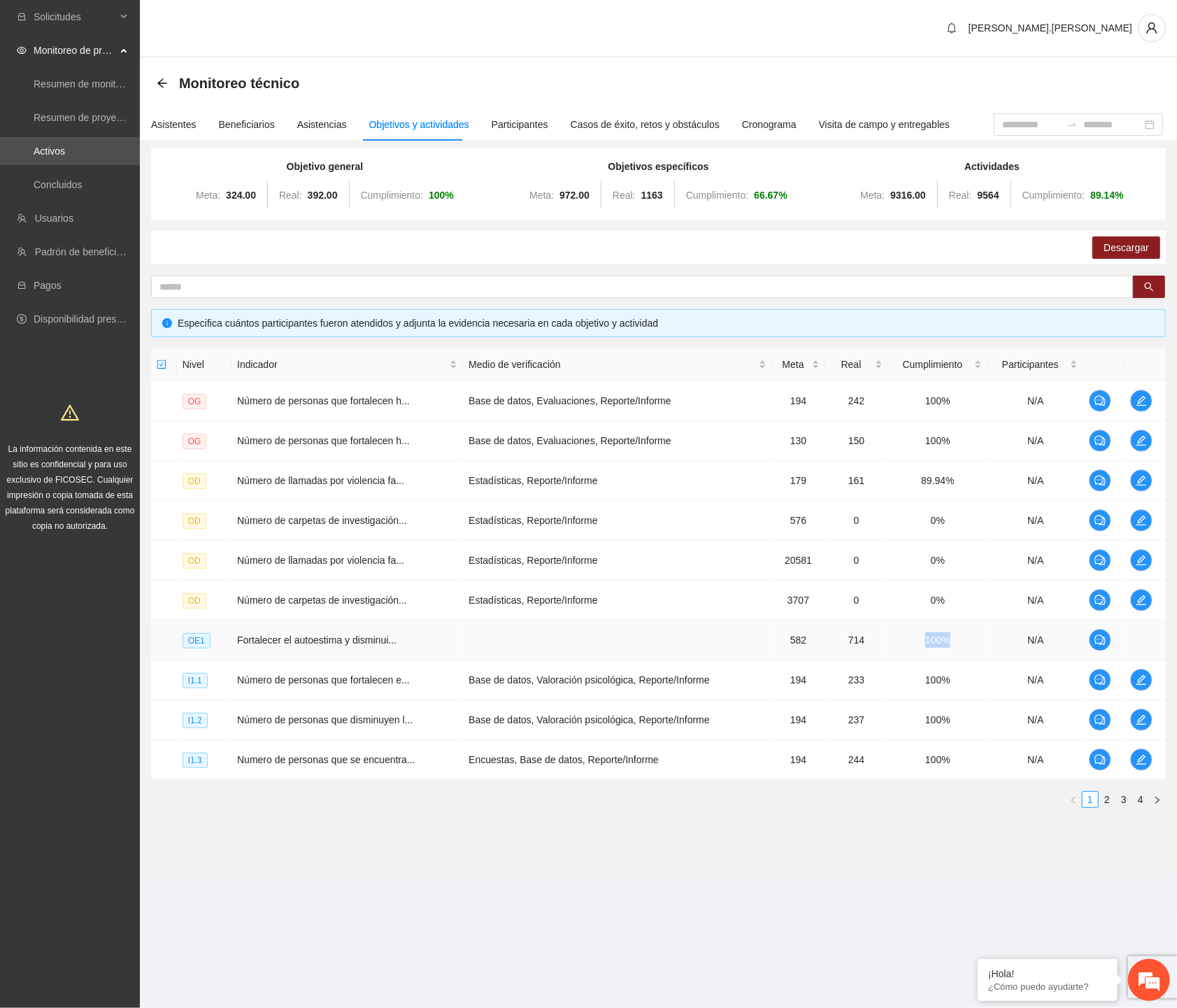
click at [918, 643] on td "100%" at bounding box center [938, 640] width 100 height 40
drag, startPoint x: 948, startPoint y: 679, endPoint x: 914, endPoint y: 682, distance: 34.1
click at [914, 682] on td "100%" at bounding box center [938, 680] width 100 height 40
copy td "100%"
click at [789, 814] on div "Nivel Indicador Medio de verificación Meta Real Cumplimiento Participantes OG N…" at bounding box center [658, 583] width 1015 height 471
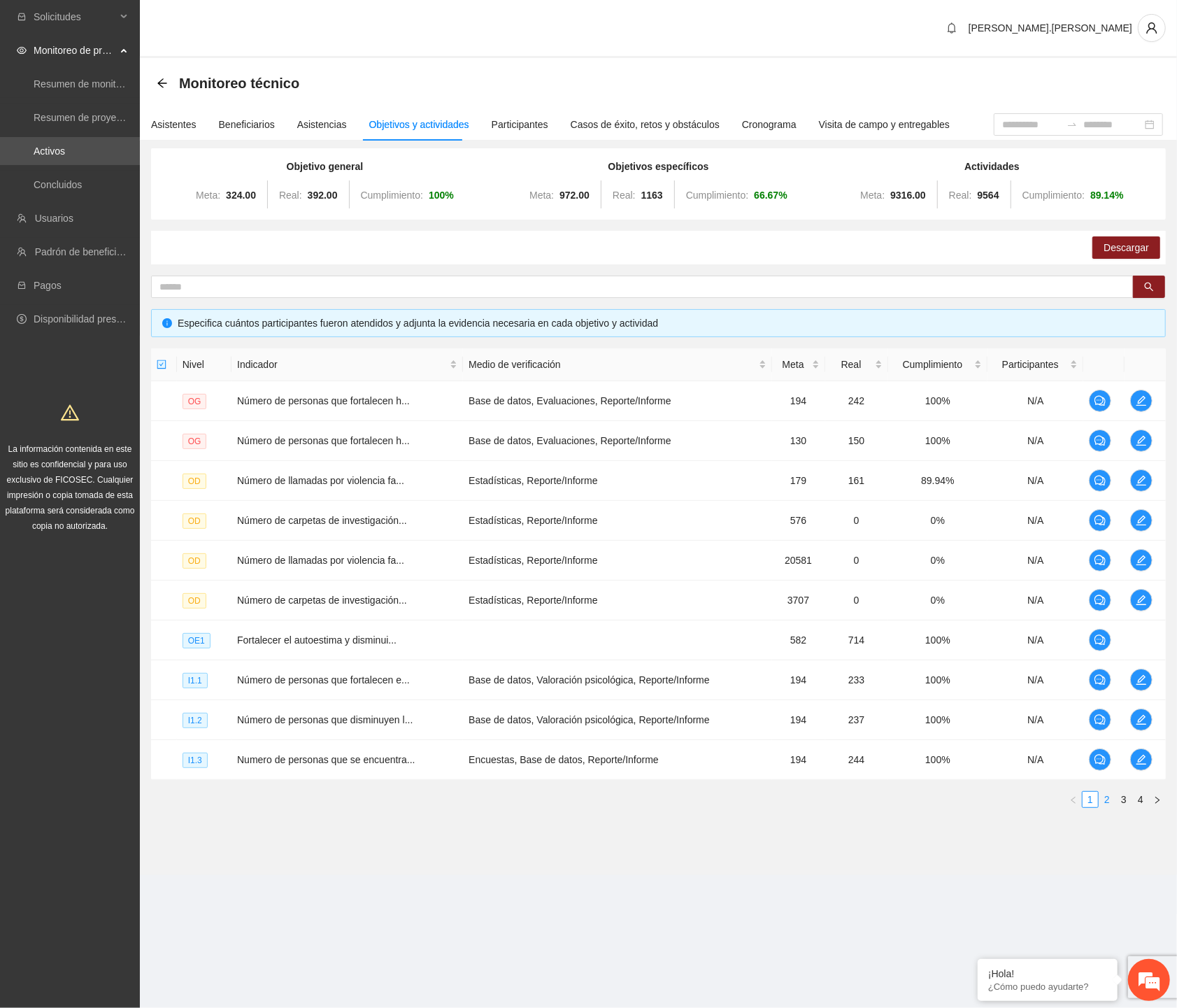
click at [1107, 802] on link "2" at bounding box center [1108, 799] width 16 height 16
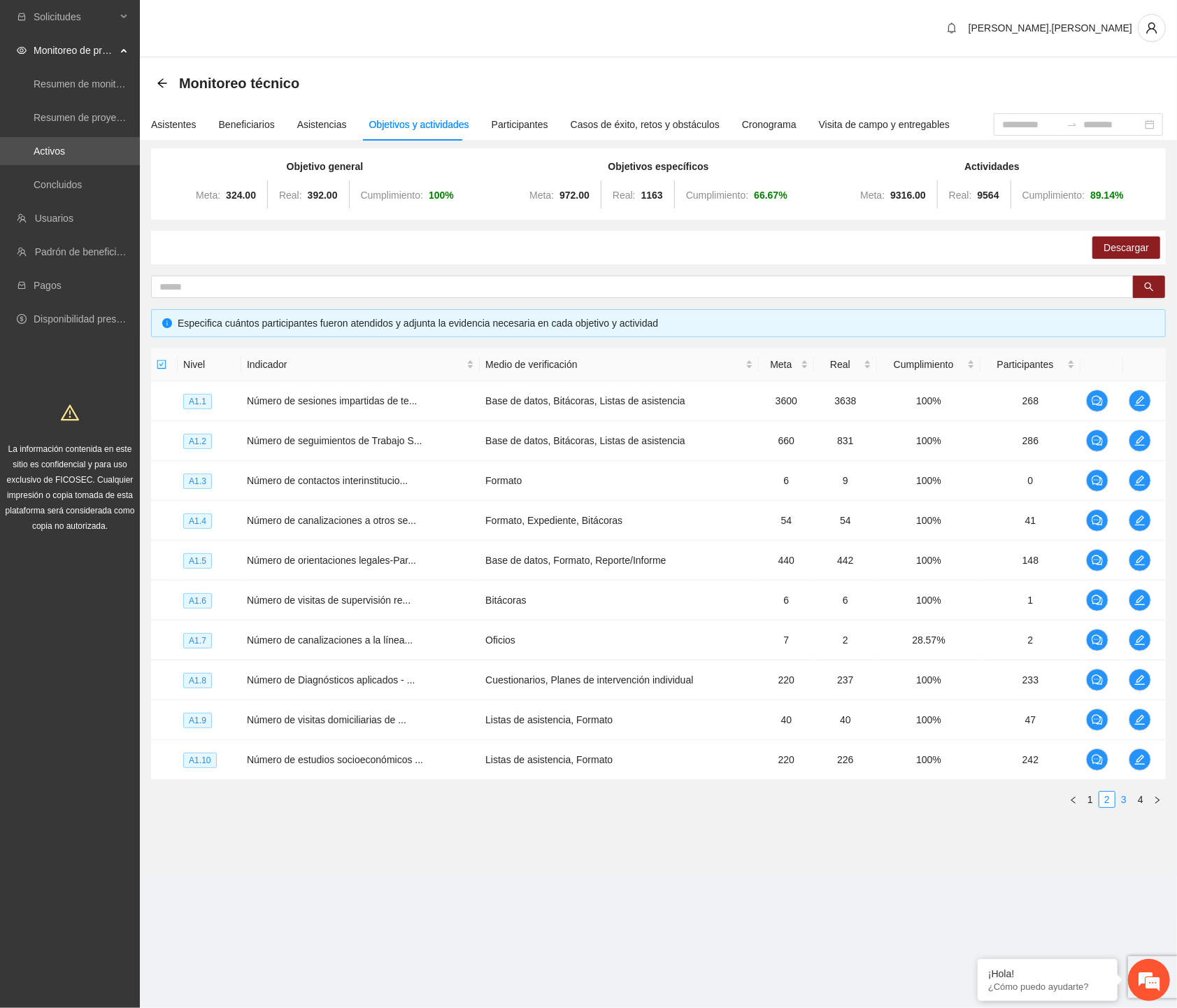
click at [1108, 797] on link "3" at bounding box center [1124, 799] width 16 height 16
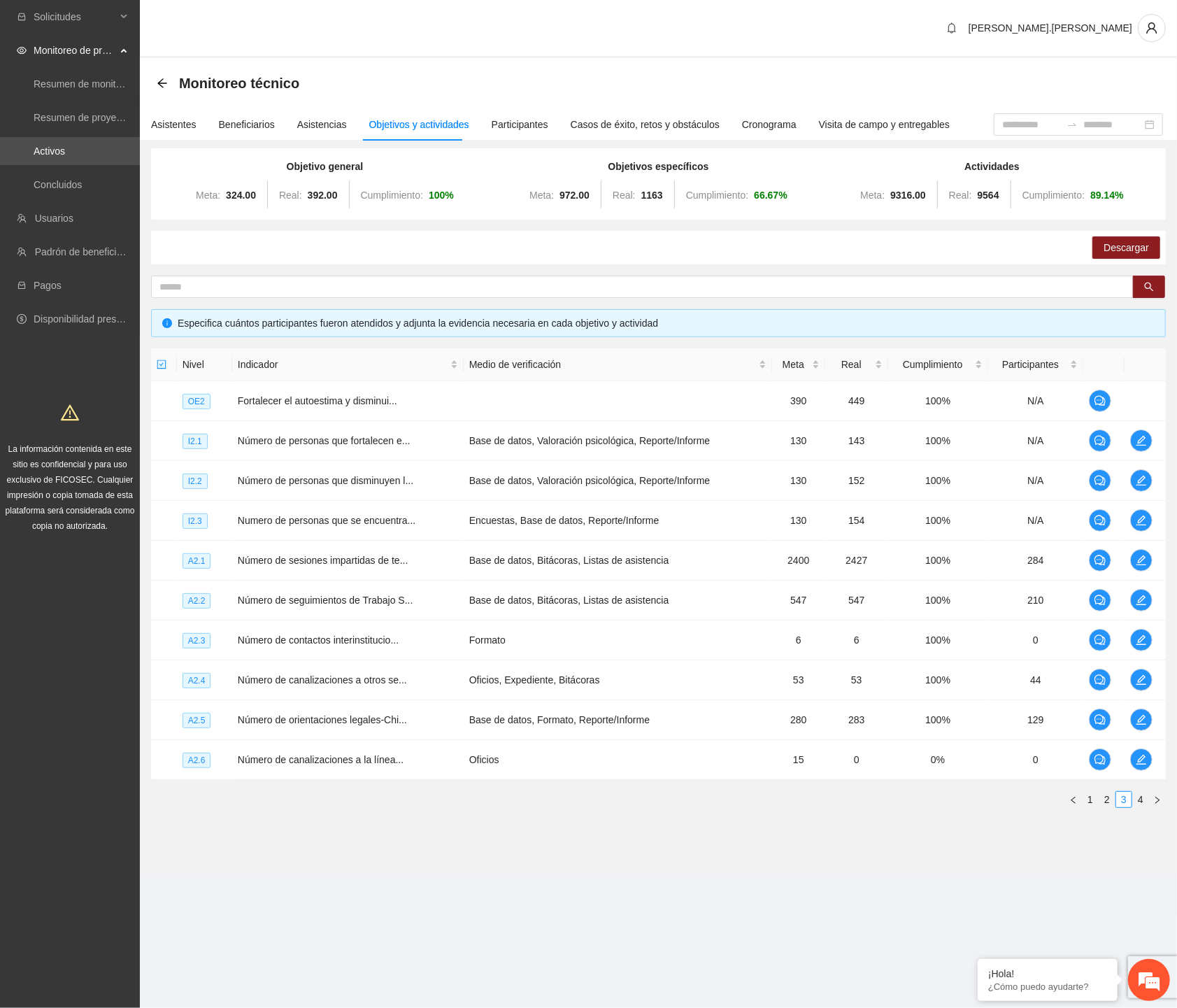
click at [534, 872] on section "Monitoreo técnico Asistentes Beneficiarios Asistencias Objetivos y actividades …" at bounding box center [658, 466] width 1038 height 817
click at [1108, 799] on link "4" at bounding box center [1141, 799] width 16 height 16
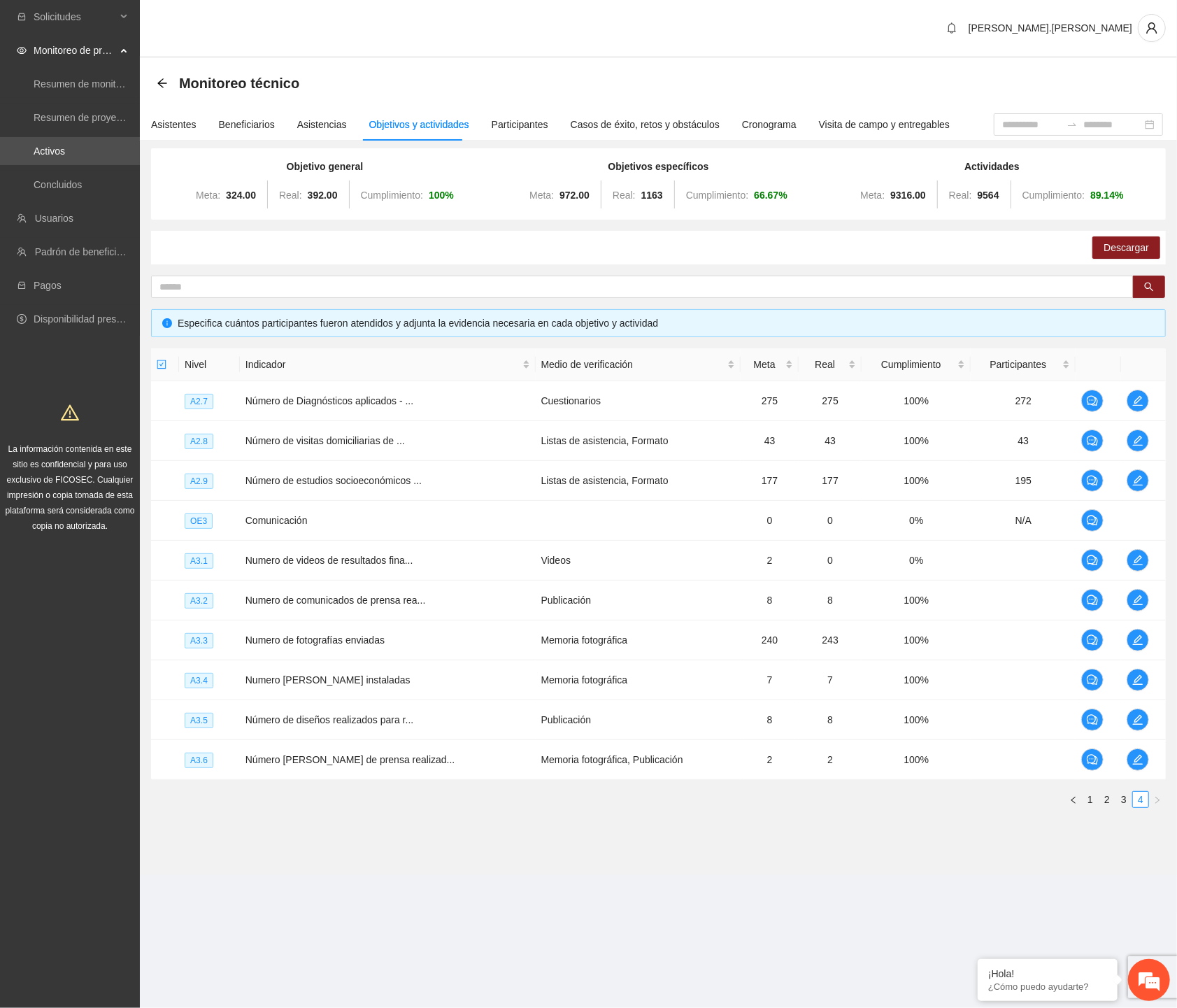
click at [759, 266] on div "Objetivo general Meta: 324.00 Real: 392.00 Cumplimiento: 100 % Objetivos especí…" at bounding box center [658, 484] width 1015 height 670
drag, startPoint x: 1091, startPoint y: 193, endPoint x: 1123, endPoint y: 193, distance: 32.0
click at [1108, 193] on strong "89.14 %" at bounding box center [1107, 194] width 34 height 11
click at [1108, 797] on link "3" at bounding box center [1124, 799] width 16 height 16
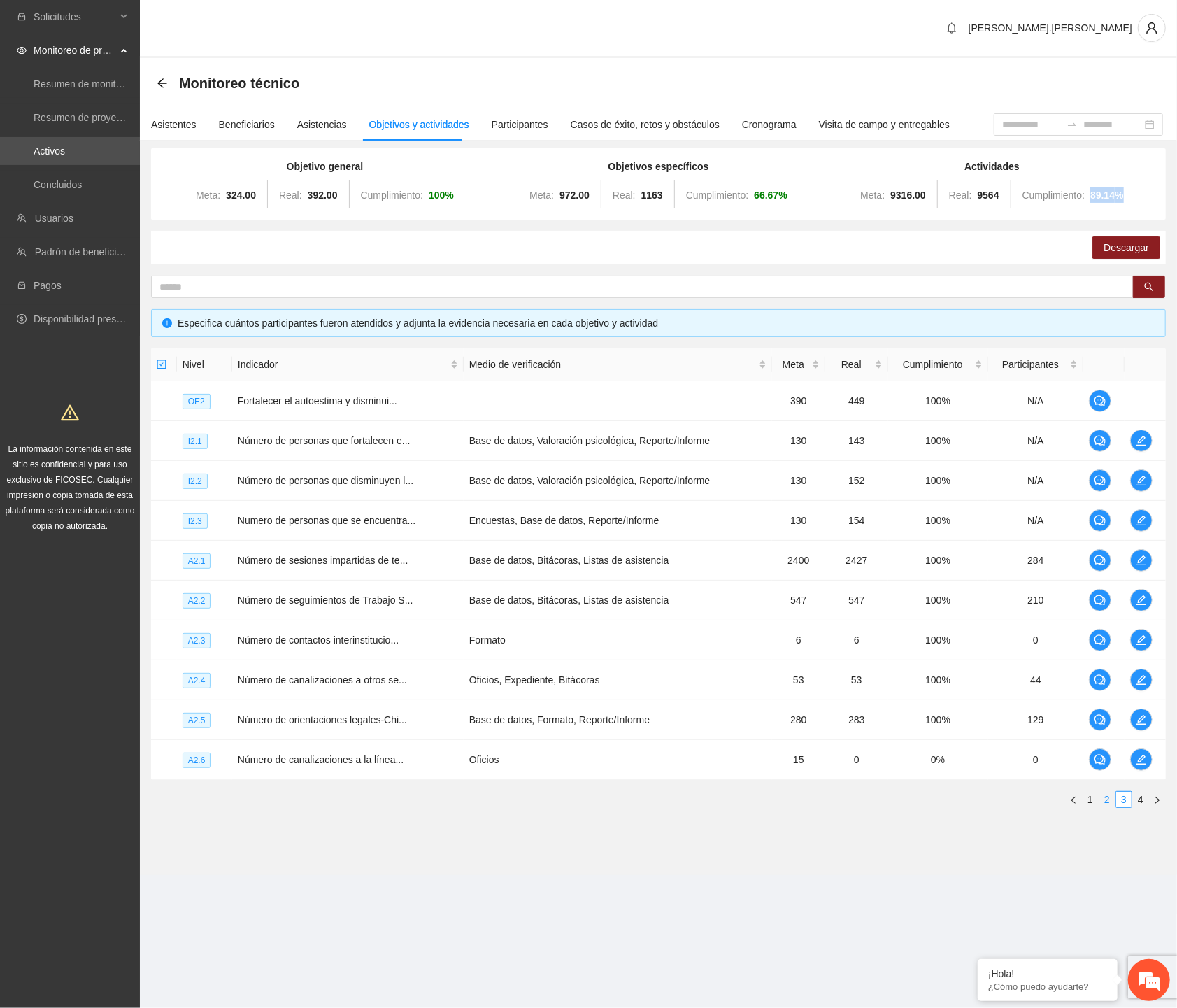
click at [1106, 795] on link "2" at bounding box center [1108, 799] width 16 height 16
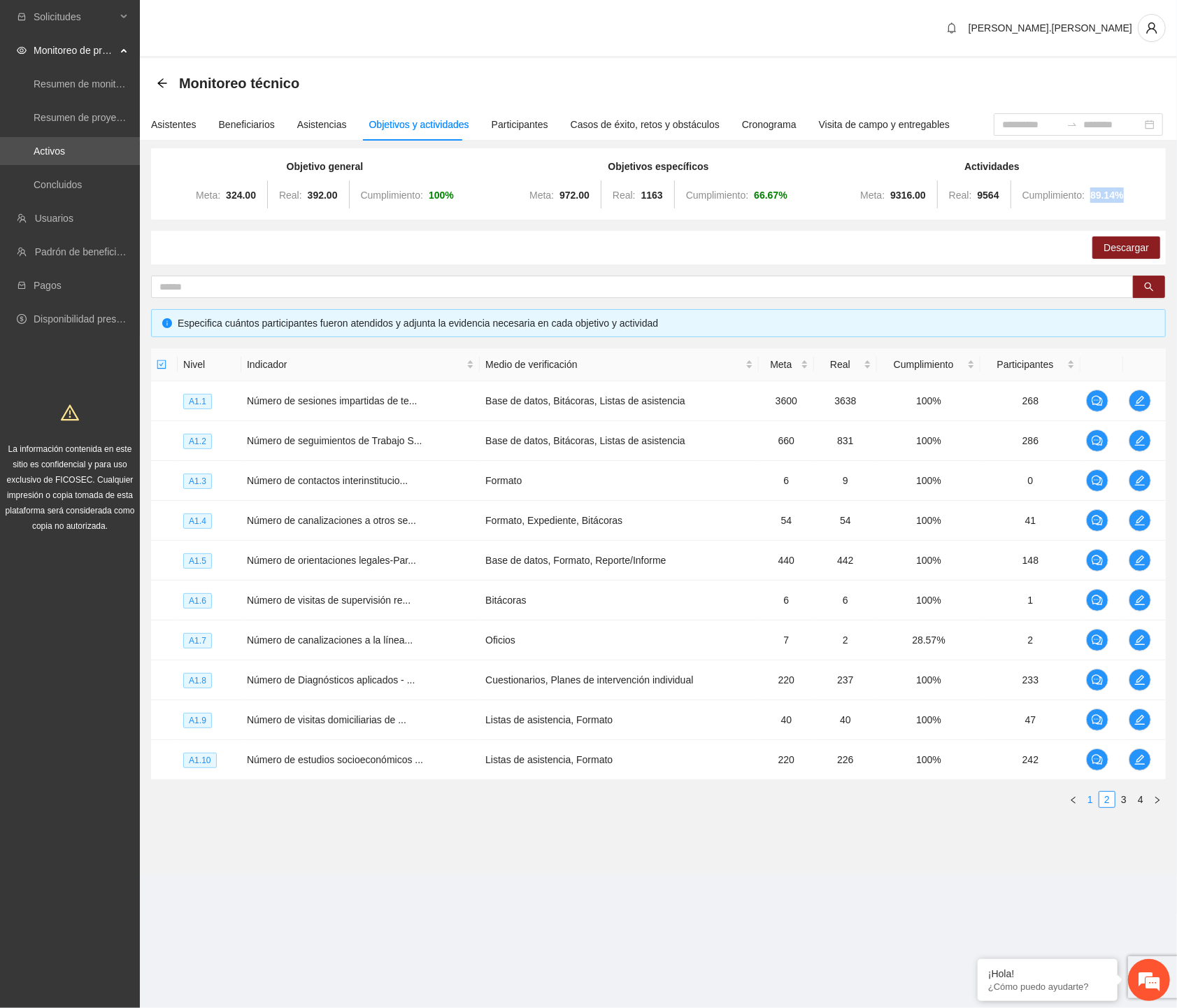
click at [1091, 797] on link "1" at bounding box center [1091, 799] width 16 height 16
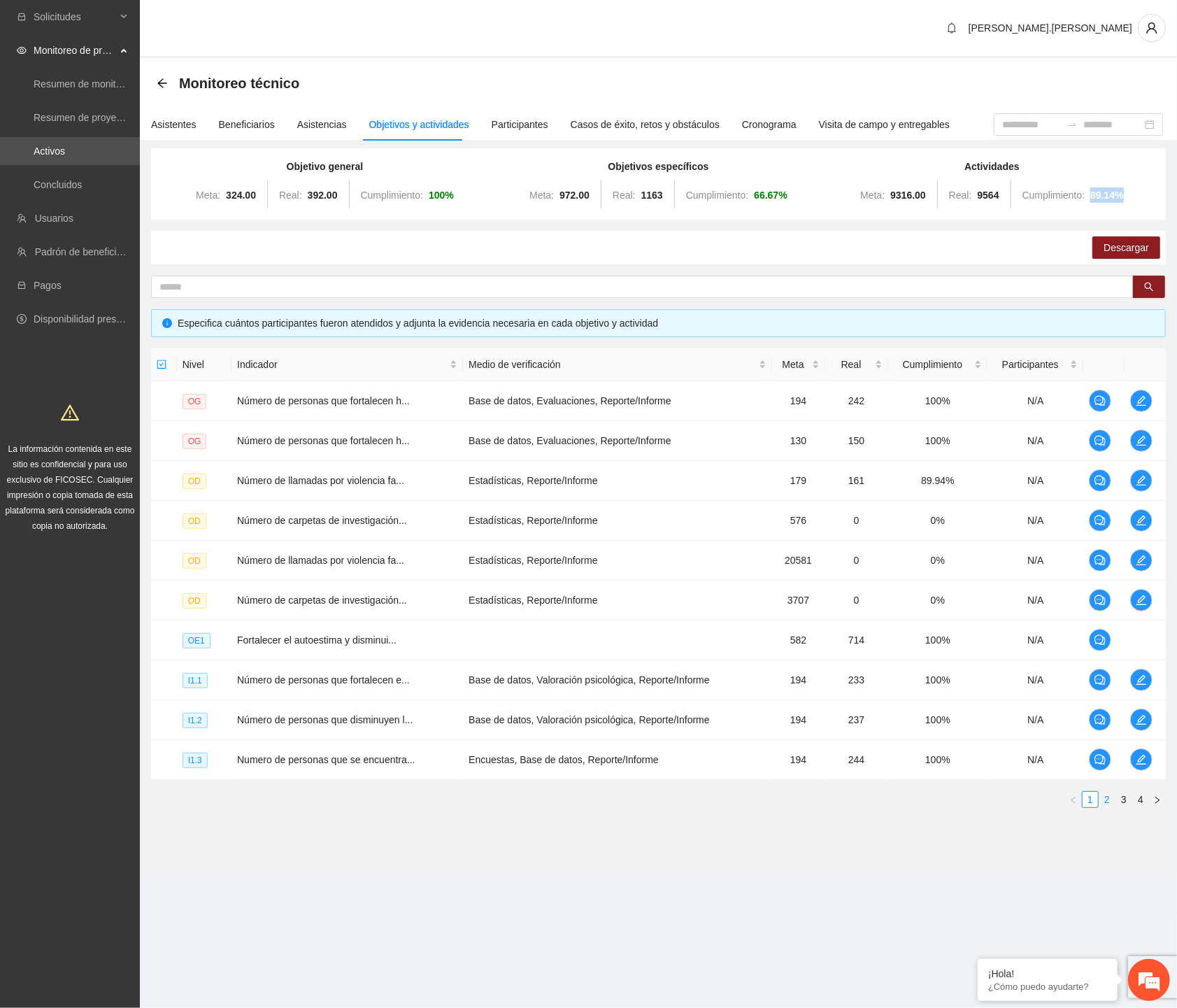
click at [1108, 799] on link "2" at bounding box center [1108, 799] width 16 height 16
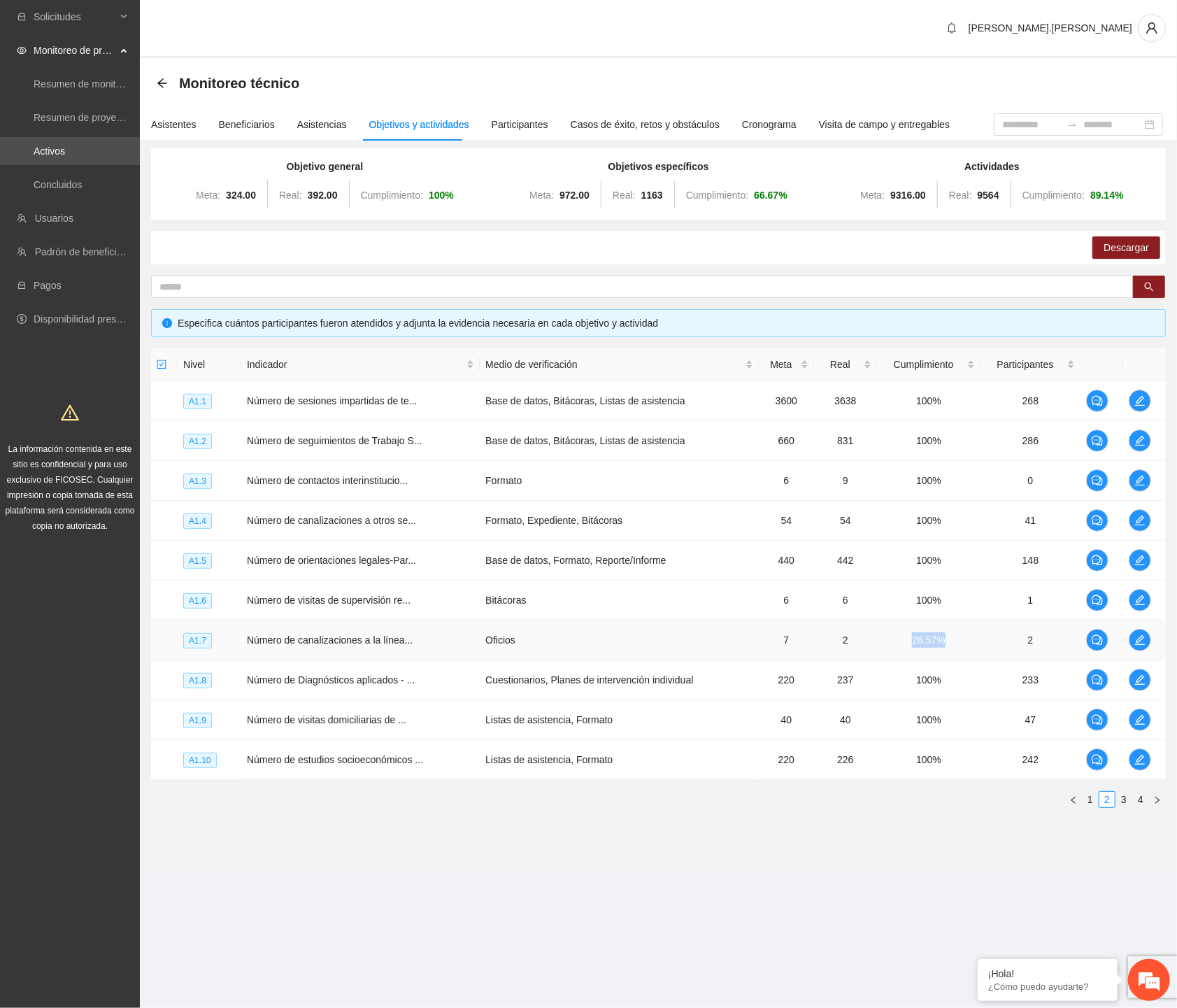
drag, startPoint x: 905, startPoint y: 637, endPoint x: 950, endPoint y: 637, distance: 45.0
click at [950, 637] on td "28.57%" at bounding box center [929, 640] width 104 height 40
click at [1108, 804] on link "3" at bounding box center [1124, 799] width 16 height 16
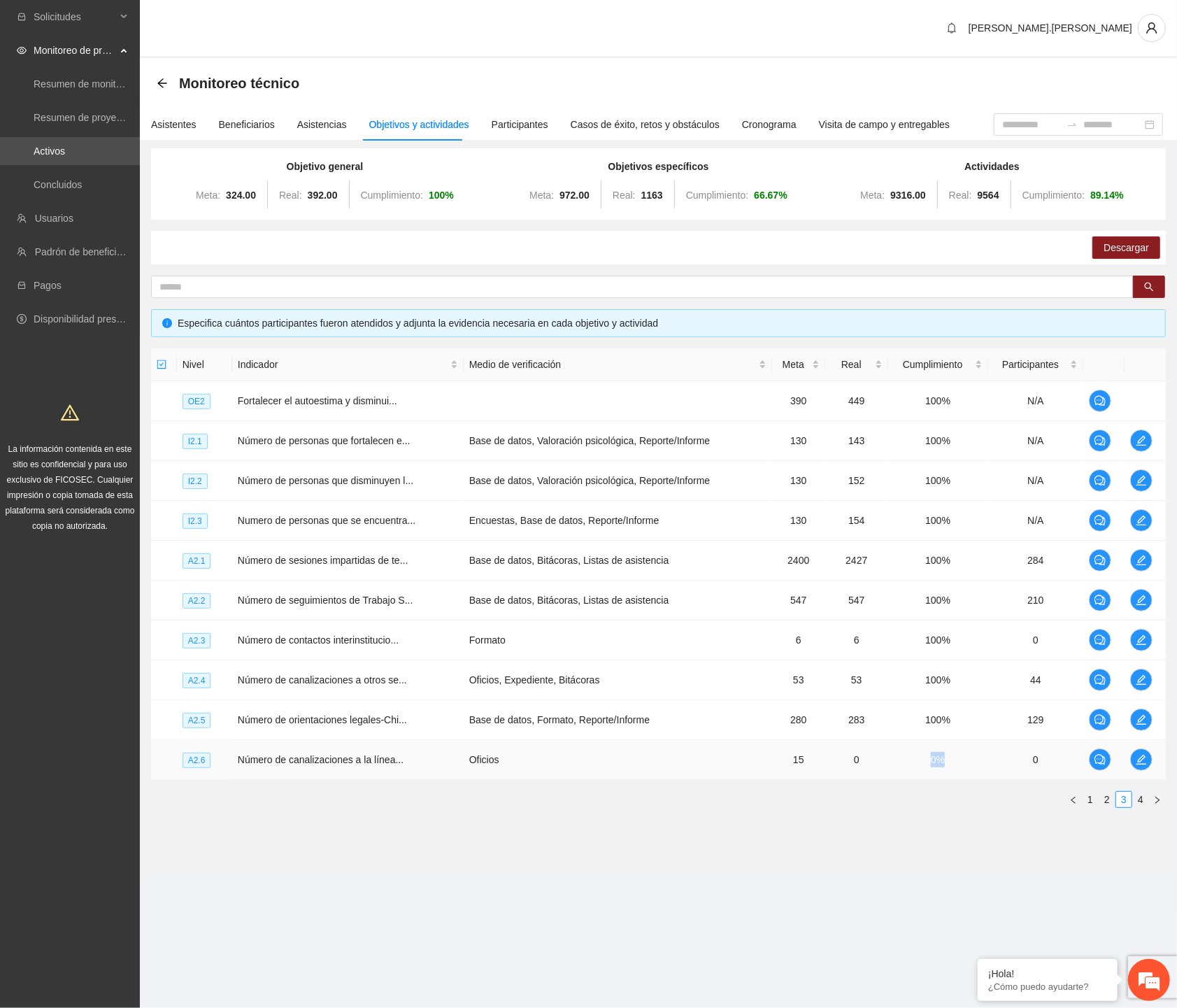
drag, startPoint x: 912, startPoint y: 751, endPoint x: 975, endPoint y: 754, distance: 63.1
click at [975, 754] on td "0%" at bounding box center [938, 760] width 100 height 40
click at [1108, 802] on link "4" at bounding box center [1141, 799] width 16 height 16
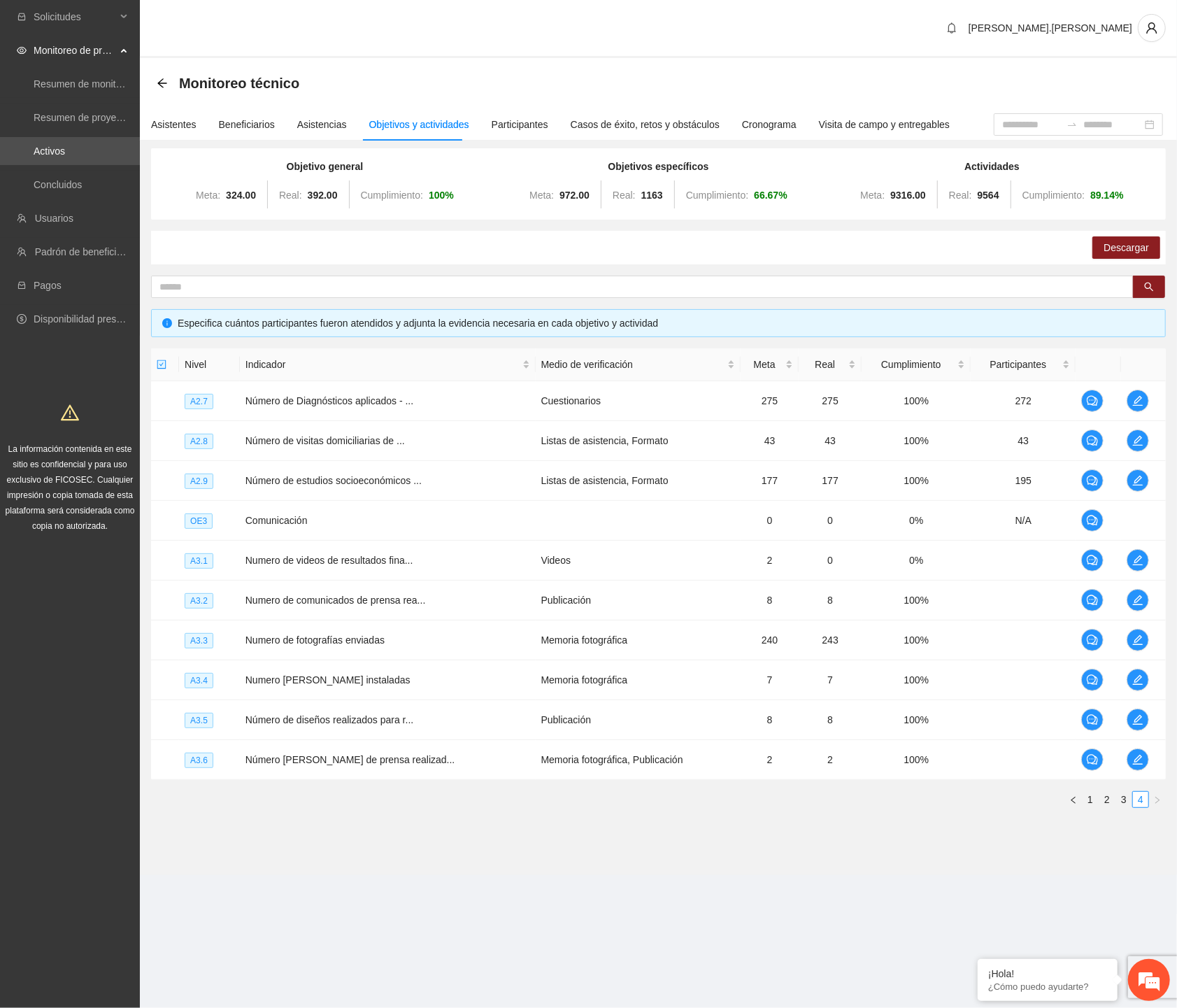
click at [868, 802] on ul "1 2 3 4" at bounding box center [658, 799] width 1015 height 16
click at [1108, 802] on link "3" at bounding box center [1124, 799] width 16 height 16
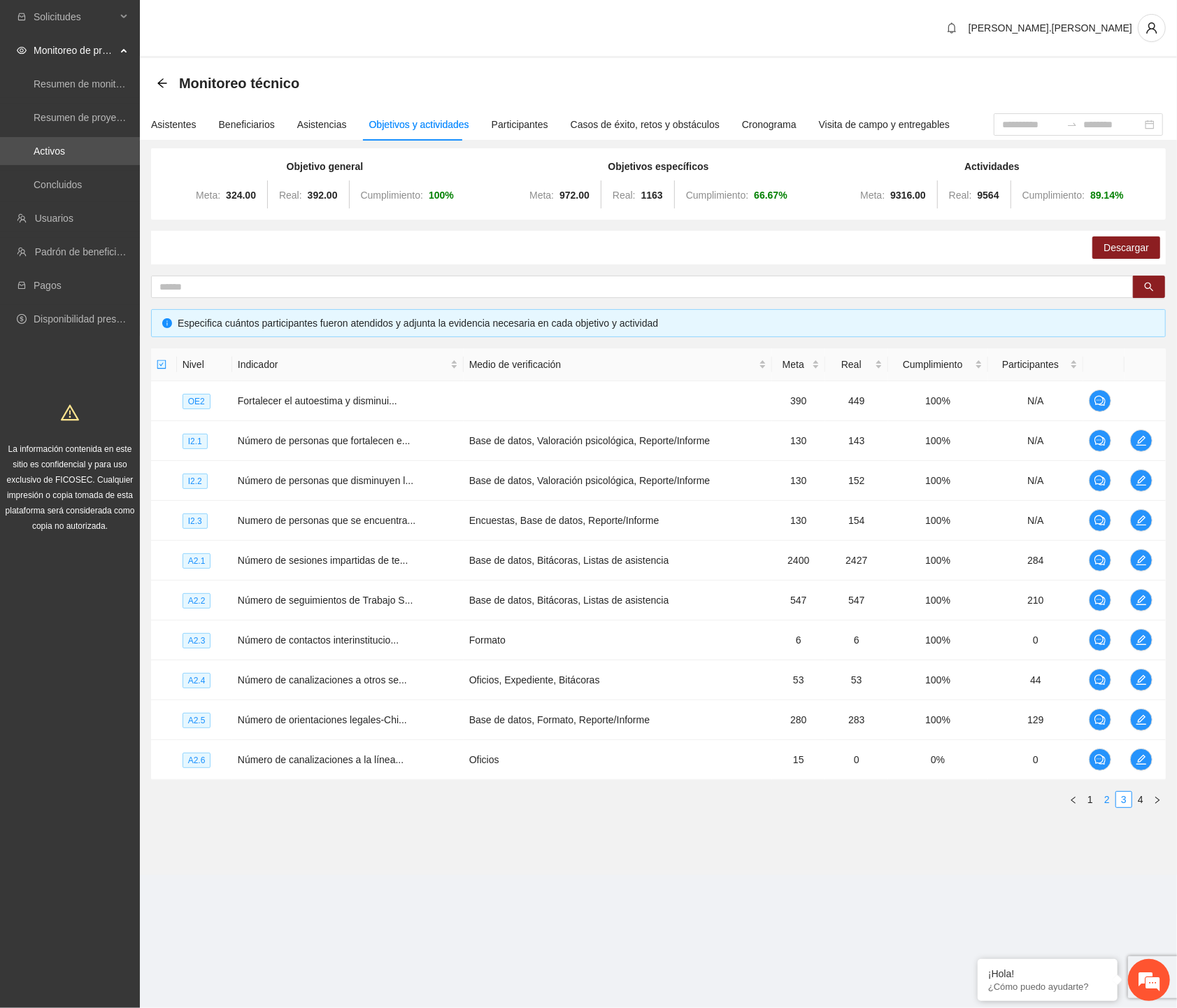
click at [1108, 798] on link "2" at bounding box center [1108, 799] width 16 height 16
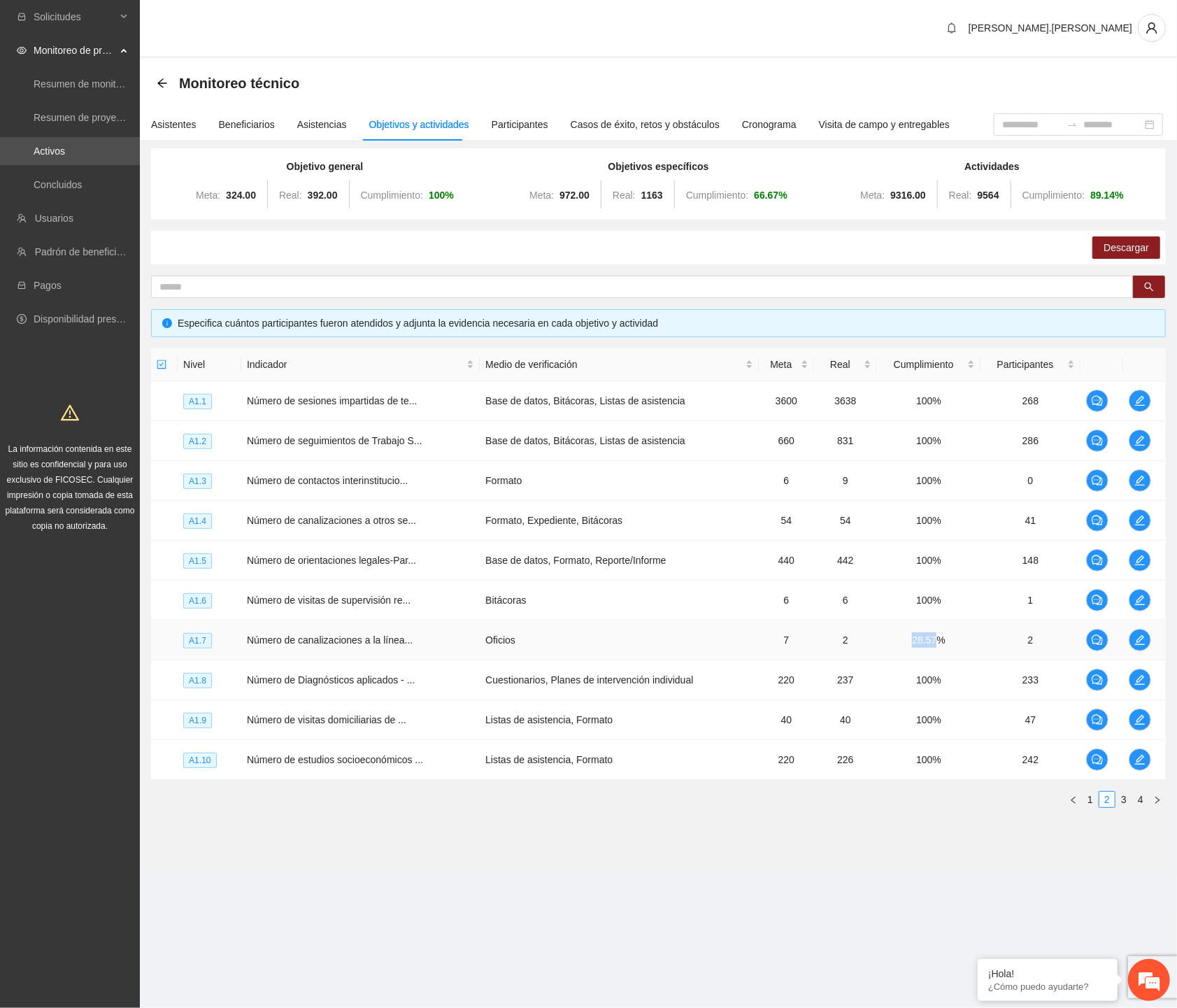
drag, startPoint x: 906, startPoint y: 644, endPoint x: 935, endPoint y: 643, distance: 29.0
click at [935, 643] on td "28.57%" at bounding box center [929, 640] width 104 height 40
click at [1012, 201] on div at bounding box center [1011, 195] width 12 height 28
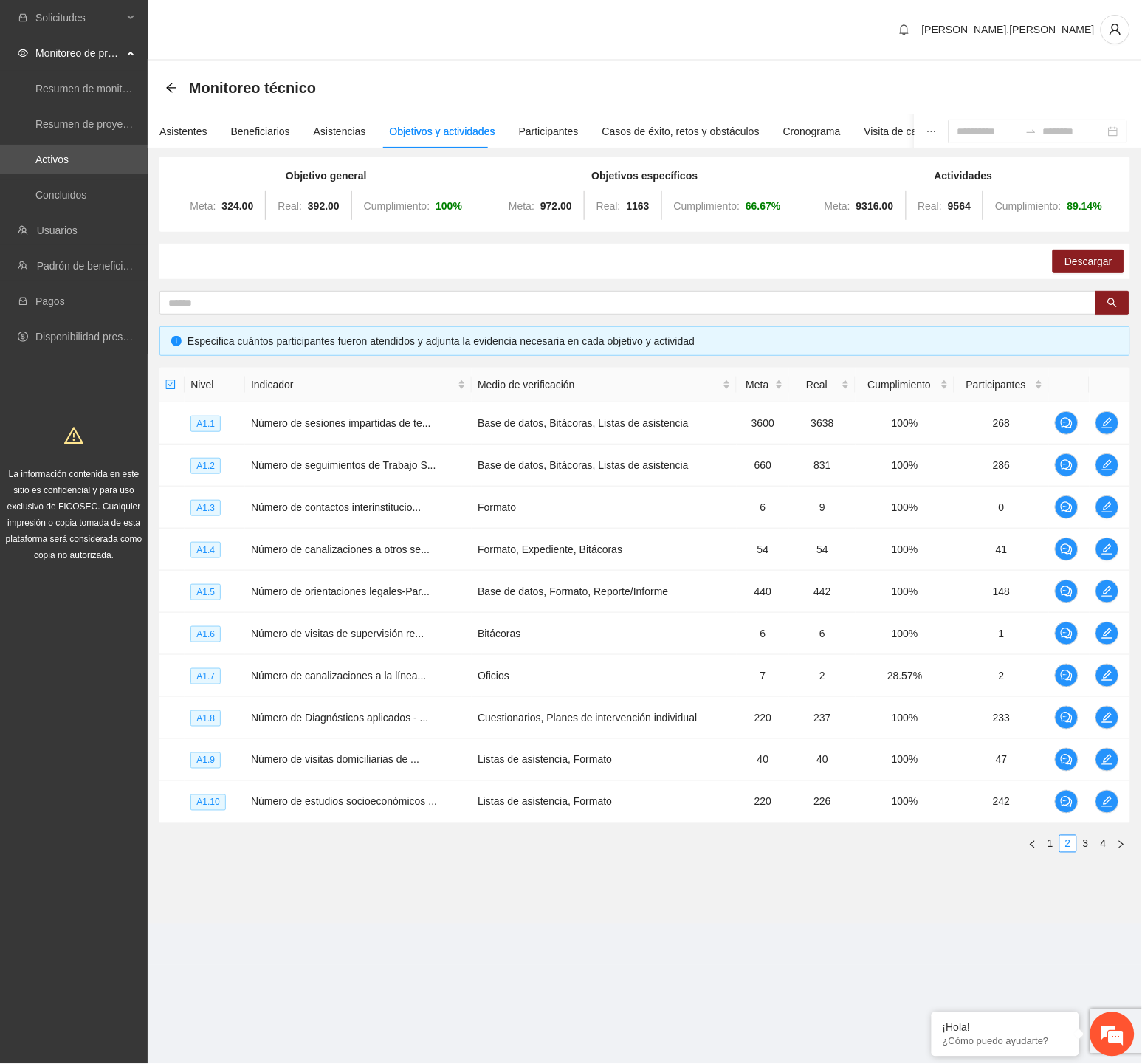
click at [948, 874] on div "Objetivo general Meta: 324.00 Real: 392.00 Cumplimiento: 100 % Objetivos especí…" at bounding box center [645, 518] width 994 height 716
click at [1084, 844] on link "3" at bounding box center [1086, 843] width 16 height 16
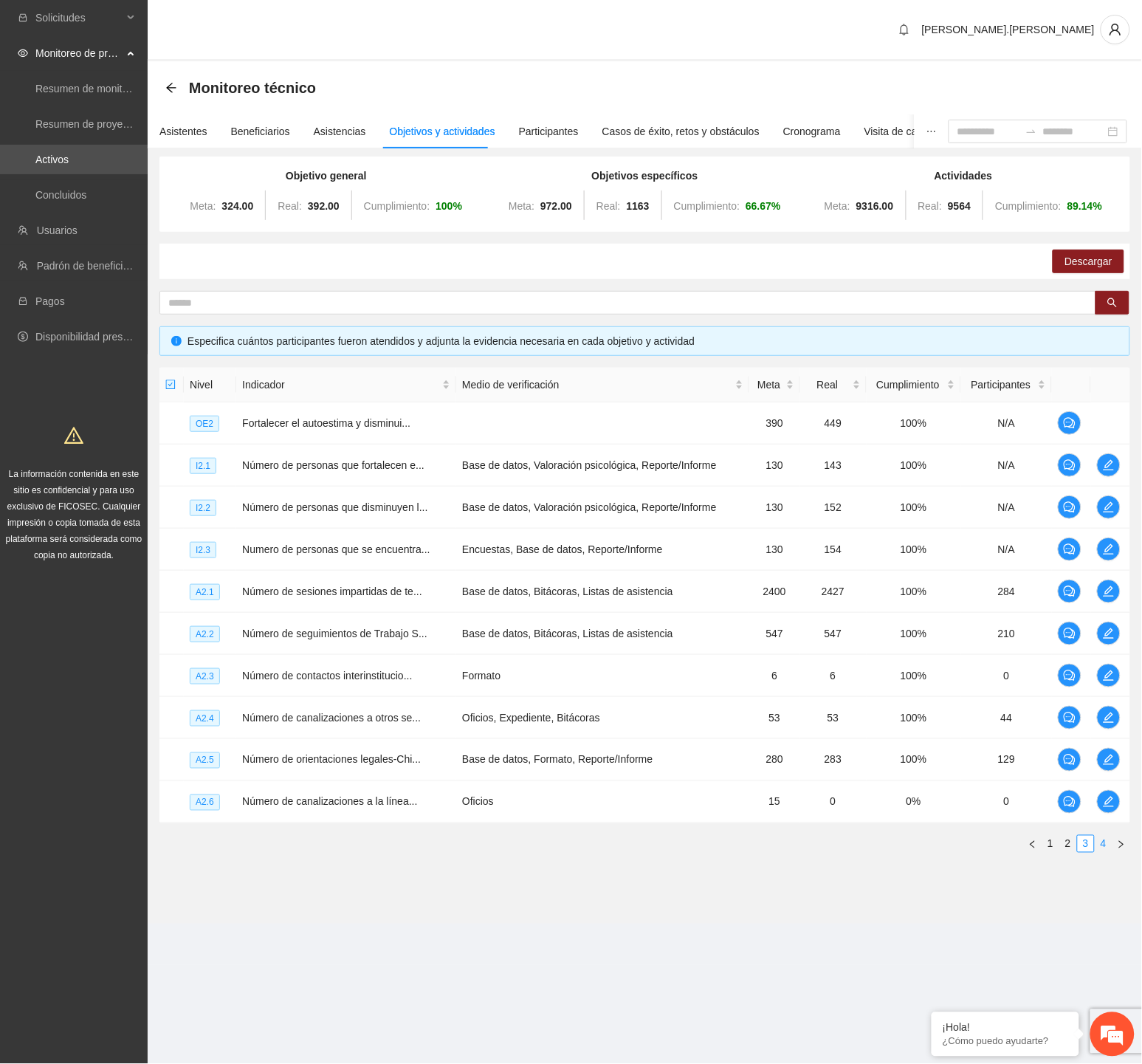
click at [1100, 842] on link "4" at bounding box center [1104, 843] width 16 height 16
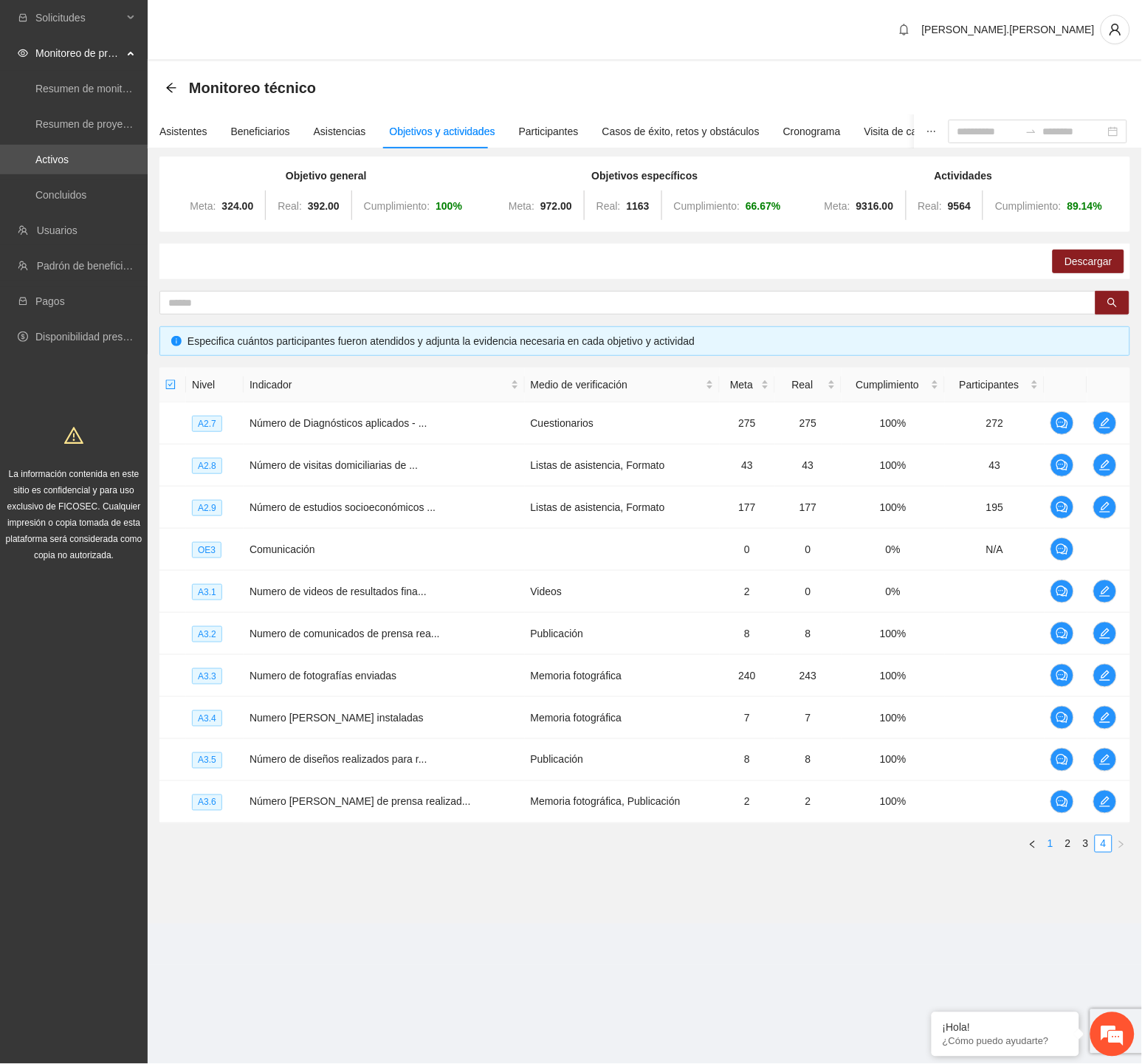
click at [1049, 847] on link "1" at bounding box center [1051, 843] width 16 height 16
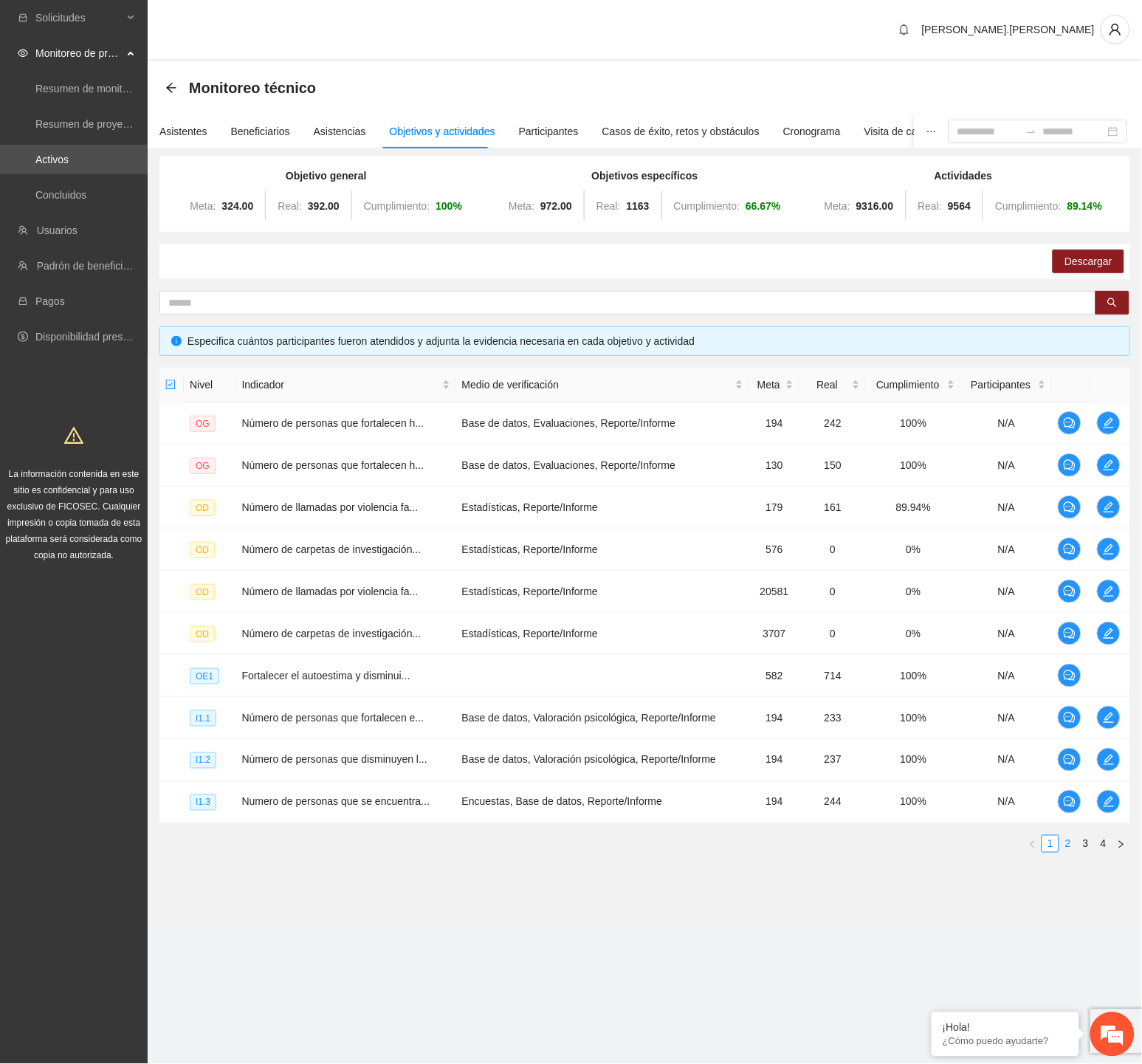
click at [1066, 845] on link "2" at bounding box center [1069, 843] width 16 height 16
